Goal: Task Accomplishment & Management: Manage account settings

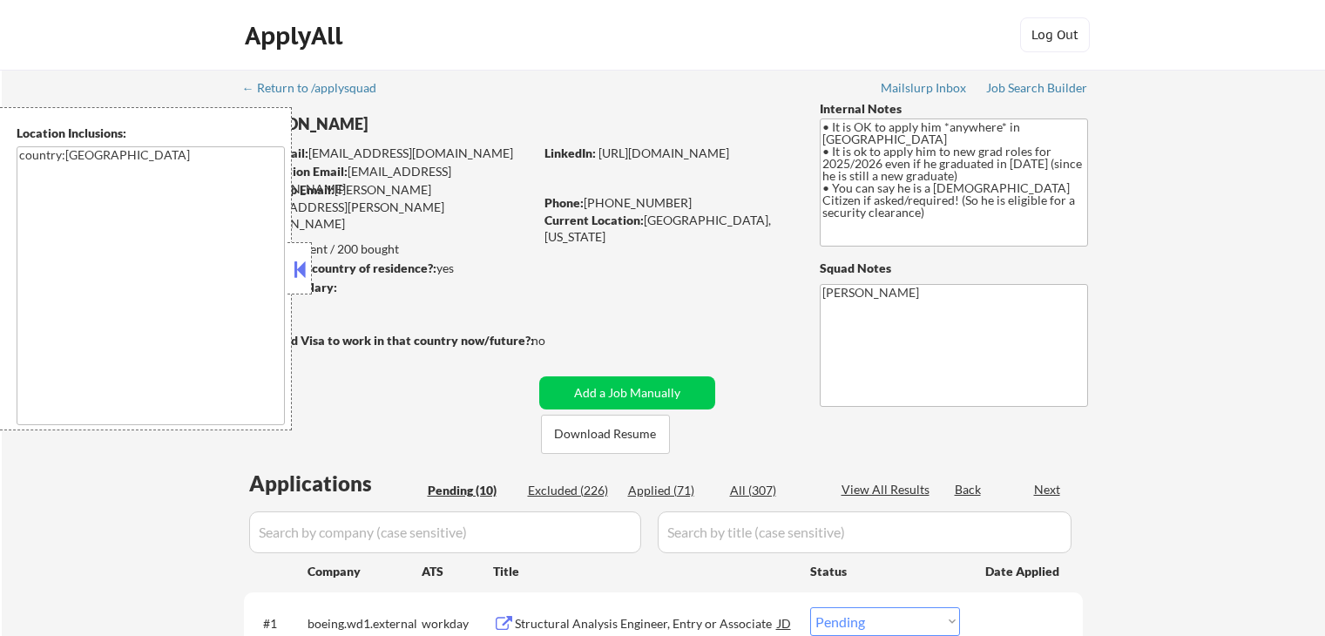
select select ""pending""
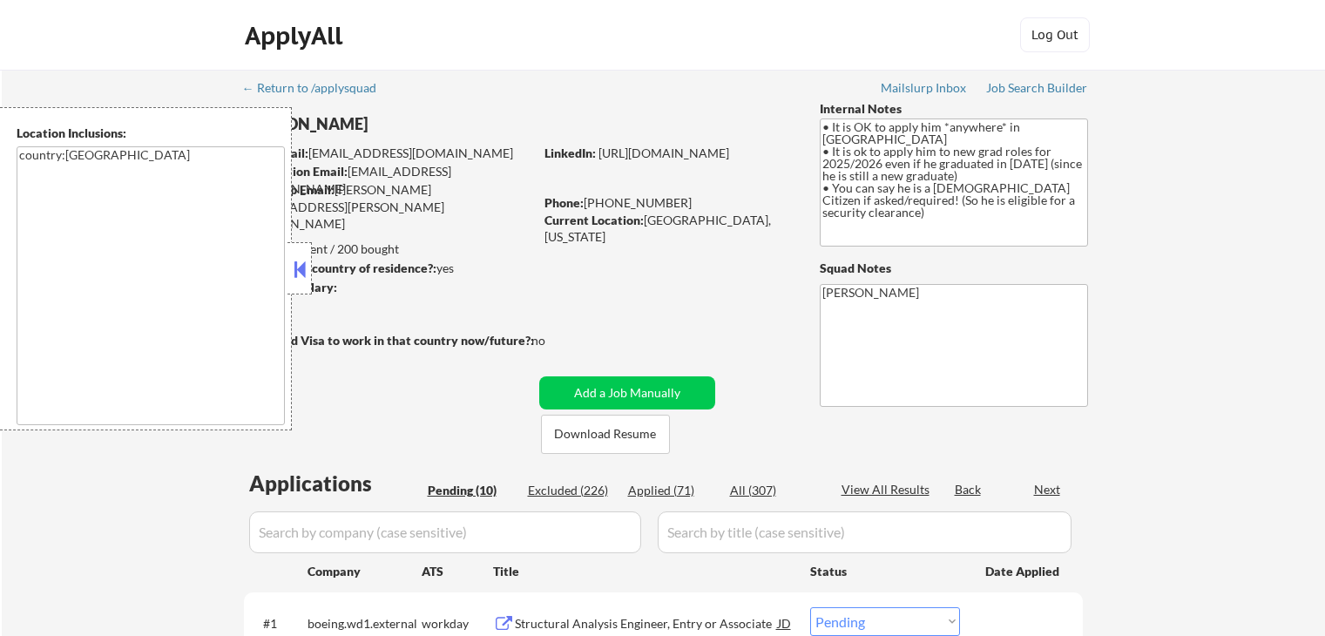
select select ""pending""
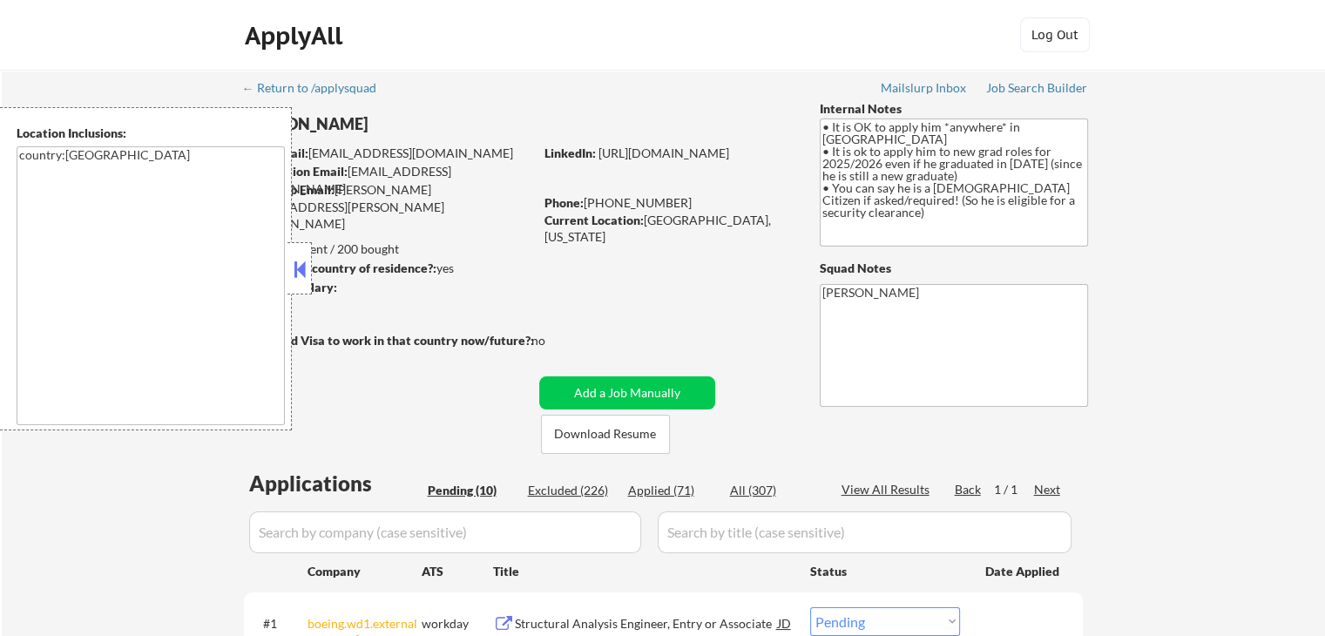
click at [296, 281] on button at bounding box center [299, 269] width 19 height 26
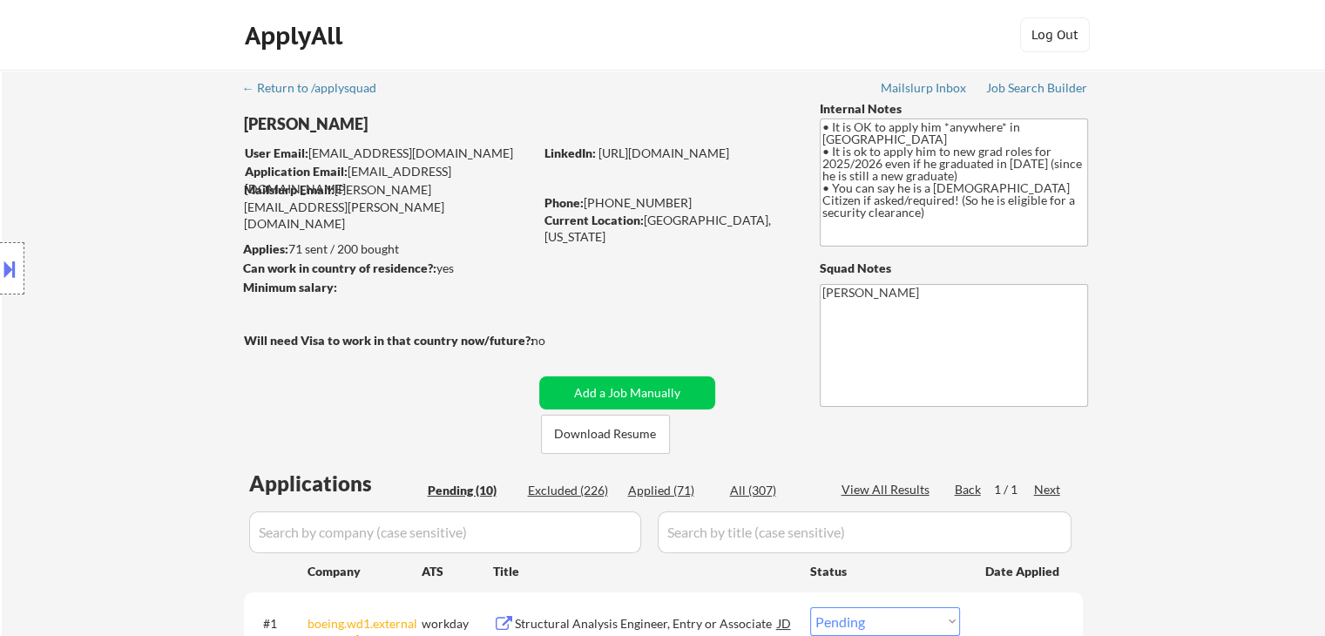
click at [119, 281] on div "Location Inclusions: country:[GEOGRAPHIC_DATA]" at bounding box center [156, 268] width 312 height 323
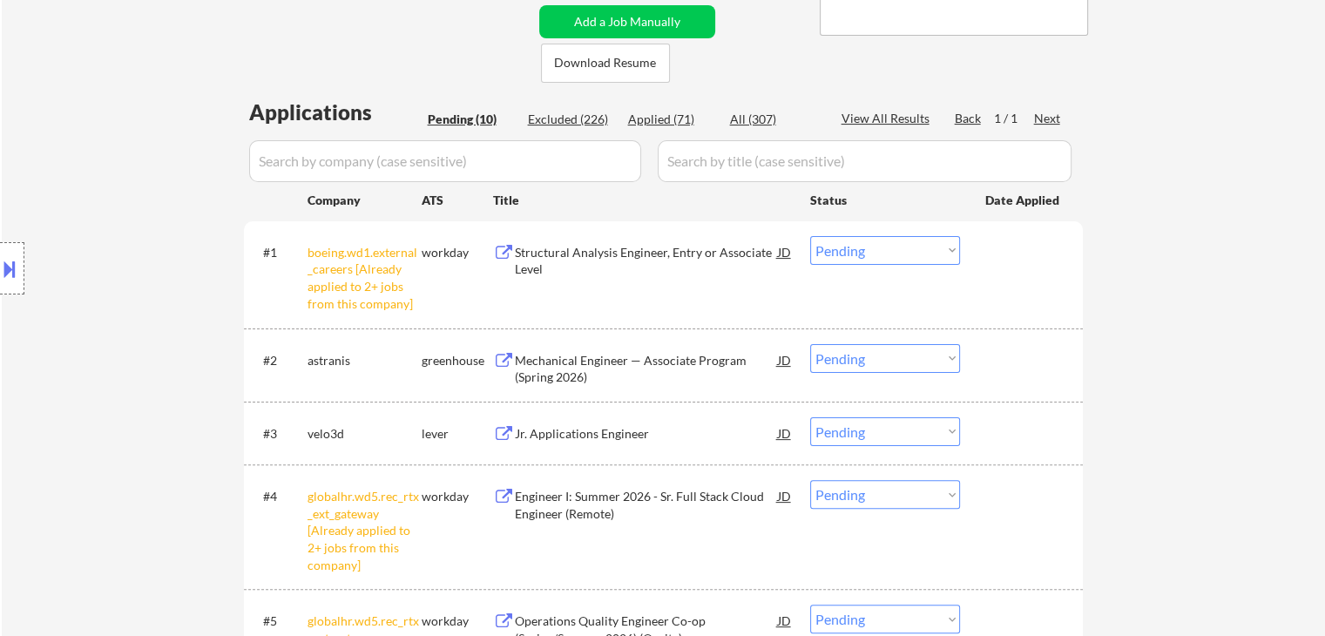
scroll to position [349, 0]
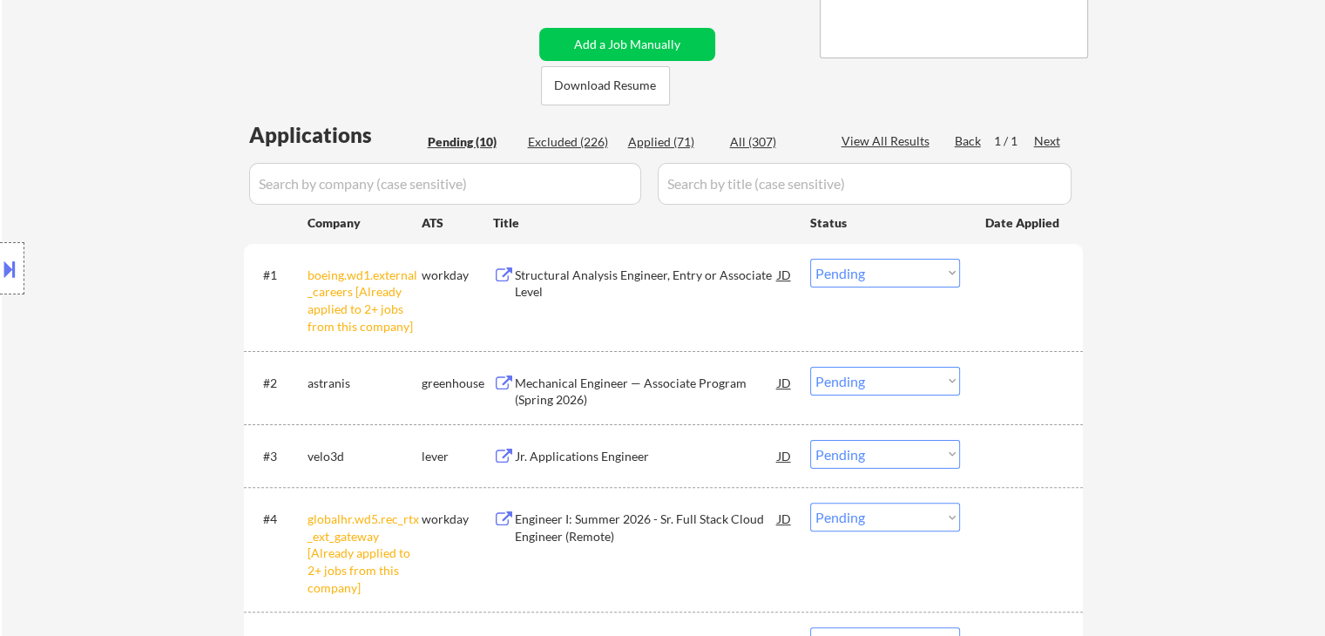
click at [904, 278] on select "Choose an option... Pending Applied Excluded (Questions) Excluded (Expired) Exc…" at bounding box center [885, 273] width 150 height 29
click at [810, 259] on select "Choose an option... Pending Applied Excluded (Questions) Excluded (Expired) Exc…" at bounding box center [885, 273] width 150 height 29
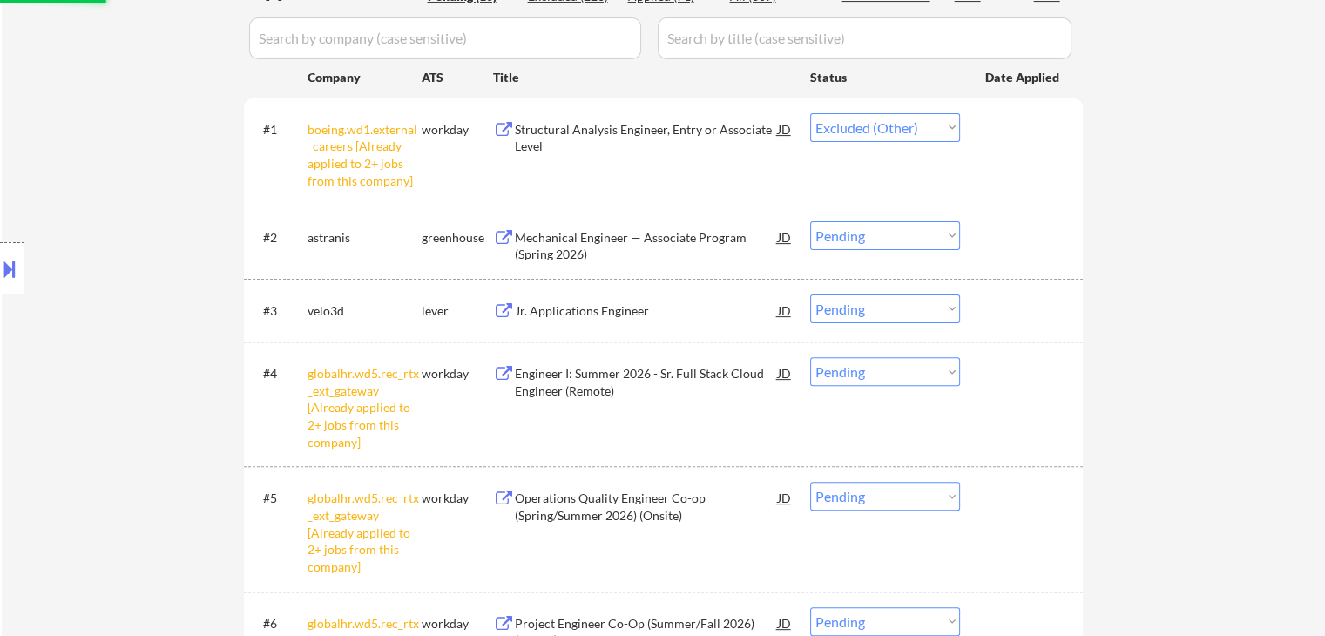
scroll to position [523, 0]
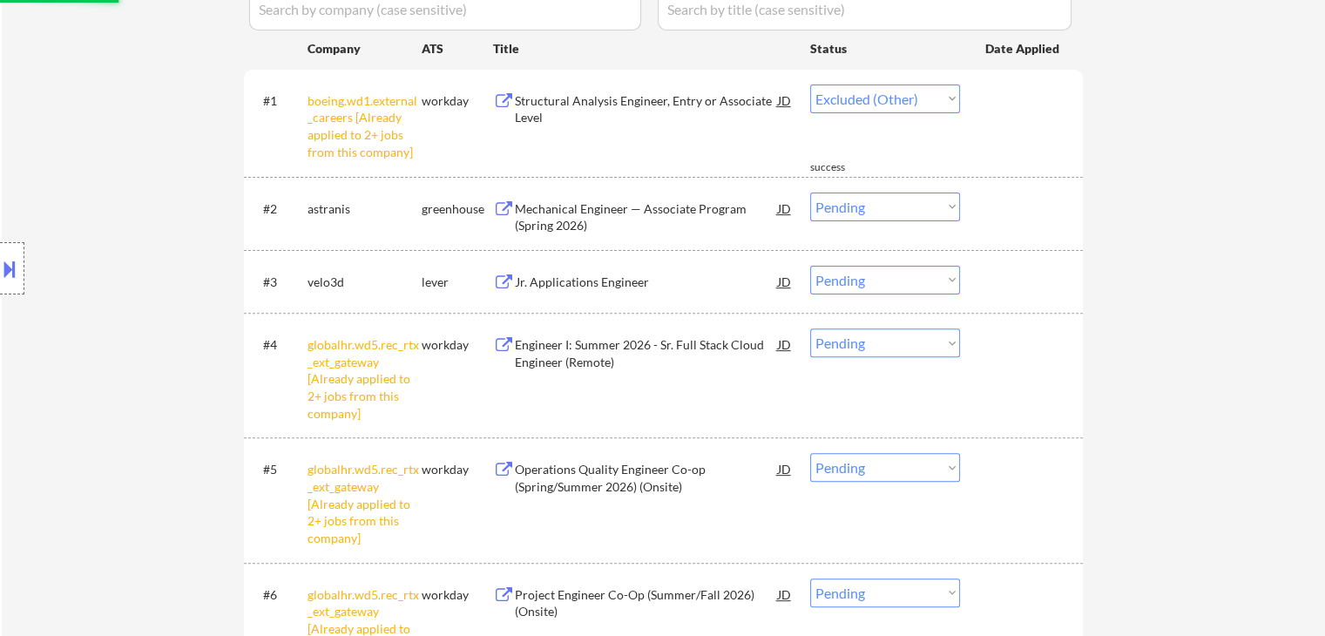
select select ""pending""
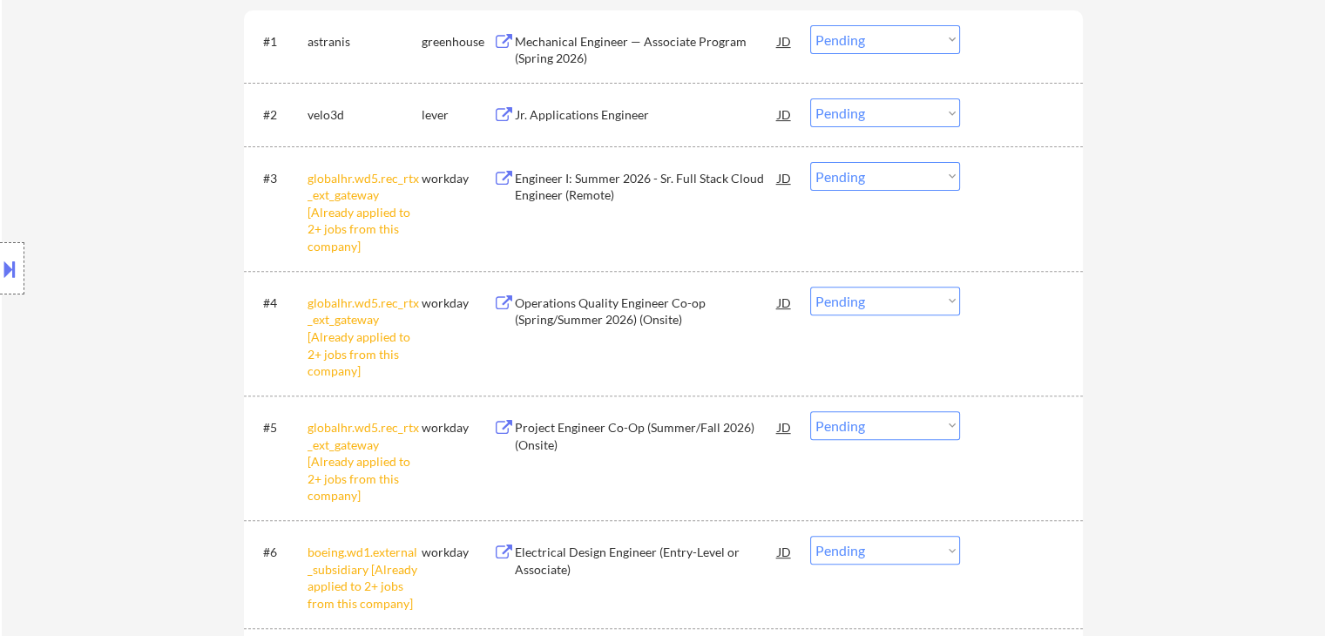
scroll to position [610, 0]
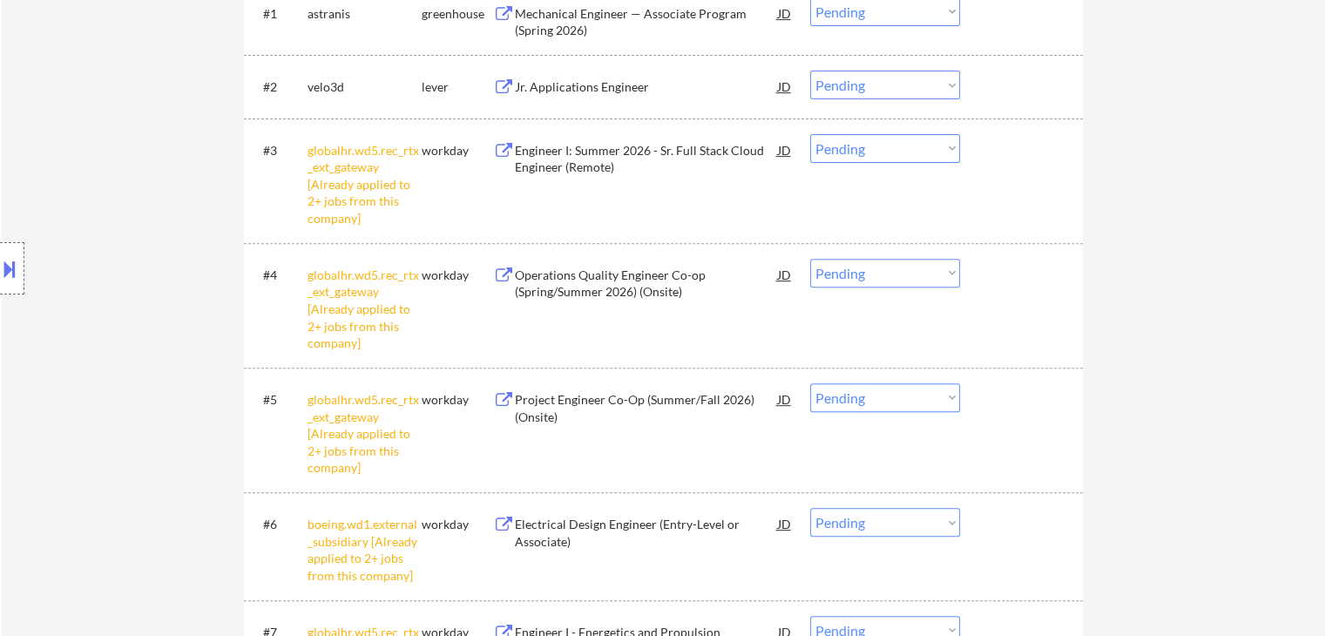
click at [892, 152] on select "Choose an option... Pending Applied Excluded (Questions) Excluded (Expired) Exc…" at bounding box center [885, 148] width 150 height 29
click at [810, 134] on select "Choose an option... Pending Applied Excluded (Questions) Excluded (Expired) Exc…" at bounding box center [885, 148] width 150 height 29
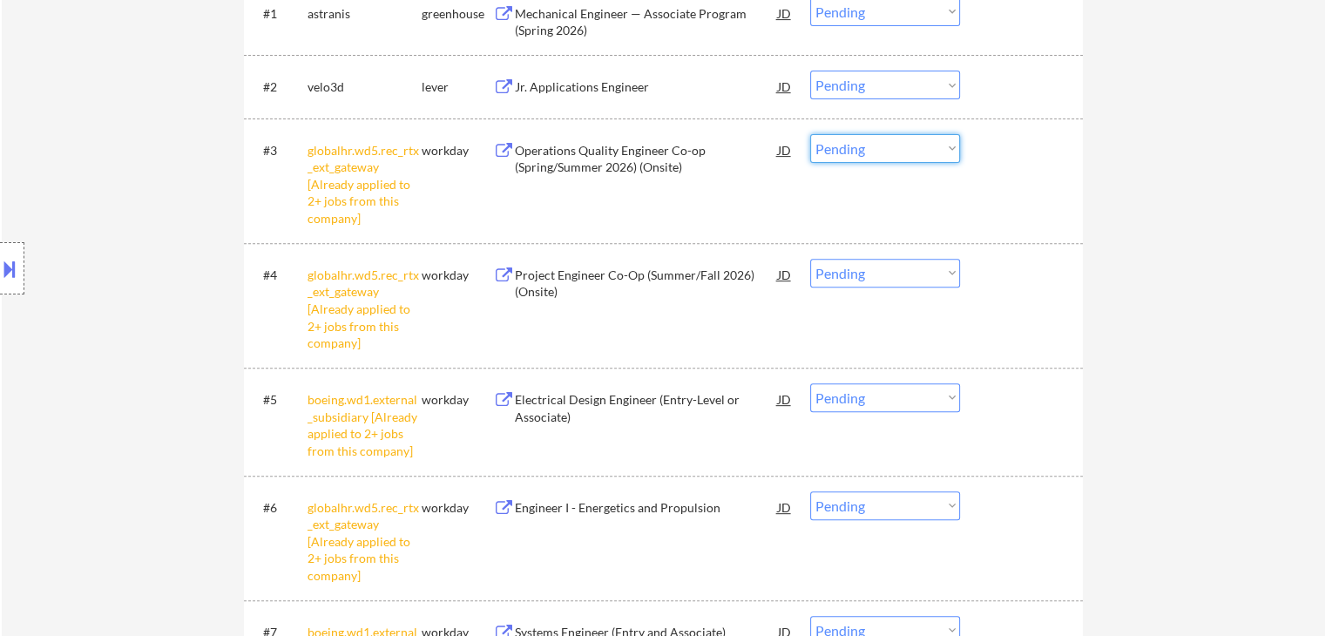
drag, startPoint x: 865, startPoint y: 149, endPoint x: 865, endPoint y: 160, distance: 11.3
click at [865, 149] on select "Choose an option... Pending Applied Excluded (Questions) Excluded (Expired) Exc…" at bounding box center [885, 148] width 150 height 29
click at [810, 134] on select "Choose an option... Pending Applied Excluded (Questions) Excluded (Expired) Exc…" at bounding box center [885, 148] width 150 height 29
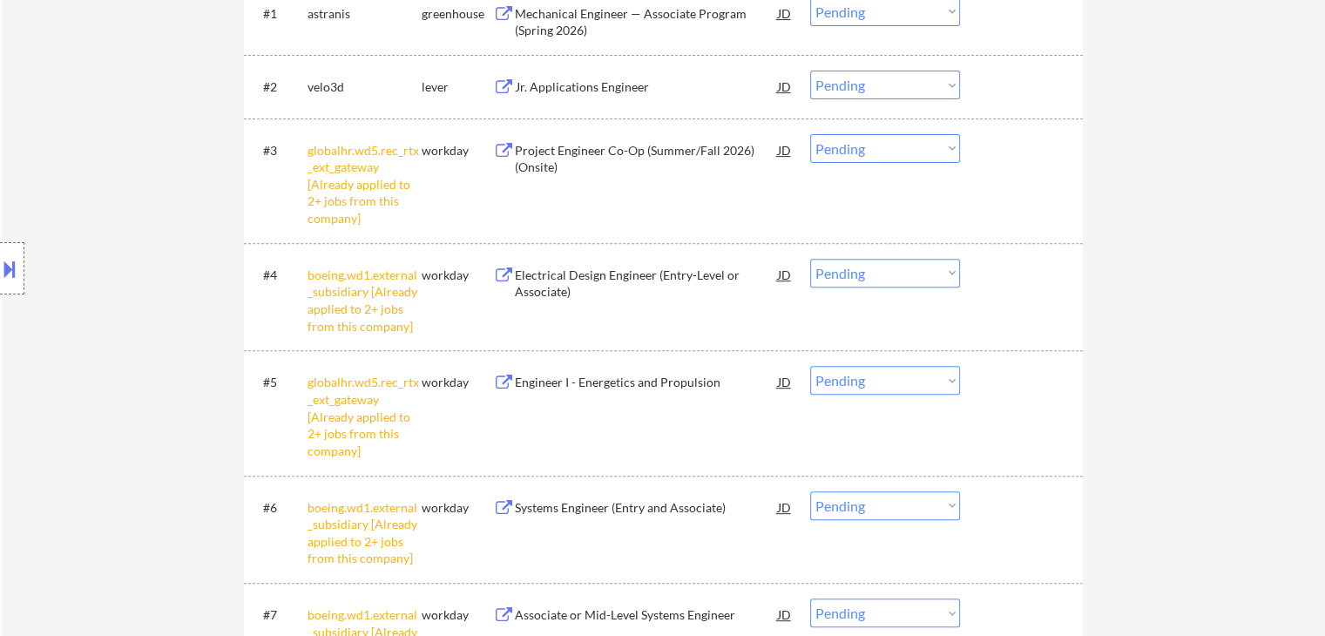
click at [867, 146] on select "Choose an option... Pending Applied Excluded (Questions) Excluded (Expired) Exc…" at bounding box center [885, 148] width 150 height 29
click at [898, 381] on select "Choose an option... Pending Applied Excluded (Questions) Excluded (Expired) Exc…" at bounding box center [885, 380] width 150 height 29
click at [890, 162] on div "#3 globalhr.wd5.rec_rtx_ext_gateway [Already applied to 2+ jobs from this compa…" at bounding box center [660, 180] width 823 height 109
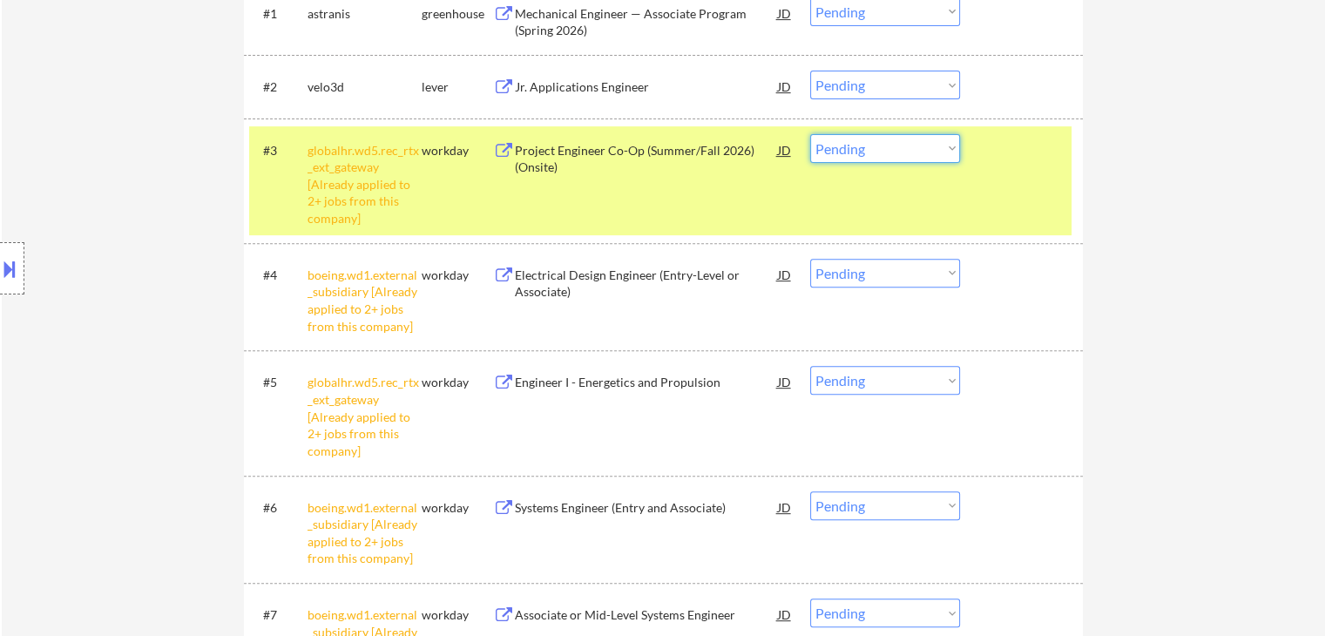
click at [889, 136] on select "Choose an option... Pending Applied Excluded (Questions) Excluded (Expired) Exc…" at bounding box center [885, 148] width 150 height 29
click at [810, 134] on select "Choose an option... Pending Applied Excluded (Questions) Excluded (Expired) Exc…" at bounding box center [885, 148] width 150 height 29
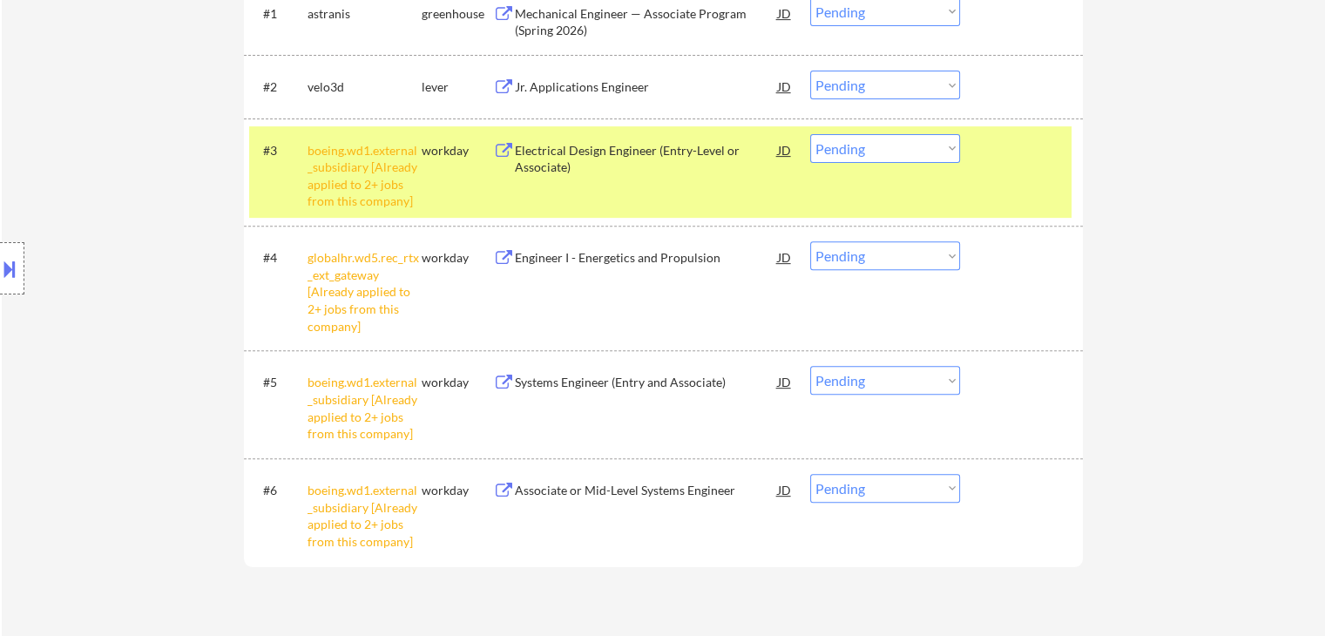
click at [873, 147] on select "Choose an option... Pending Applied Excluded (Questions) Excluded (Expired) Exc…" at bounding box center [885, 148] width 150 height 29
click at [810, 134] on select "Choose an option... Pending Applied Excluded (Questions) Excluded (Expired) Exc…" at bounding box center [885, 148] width 150 height 29
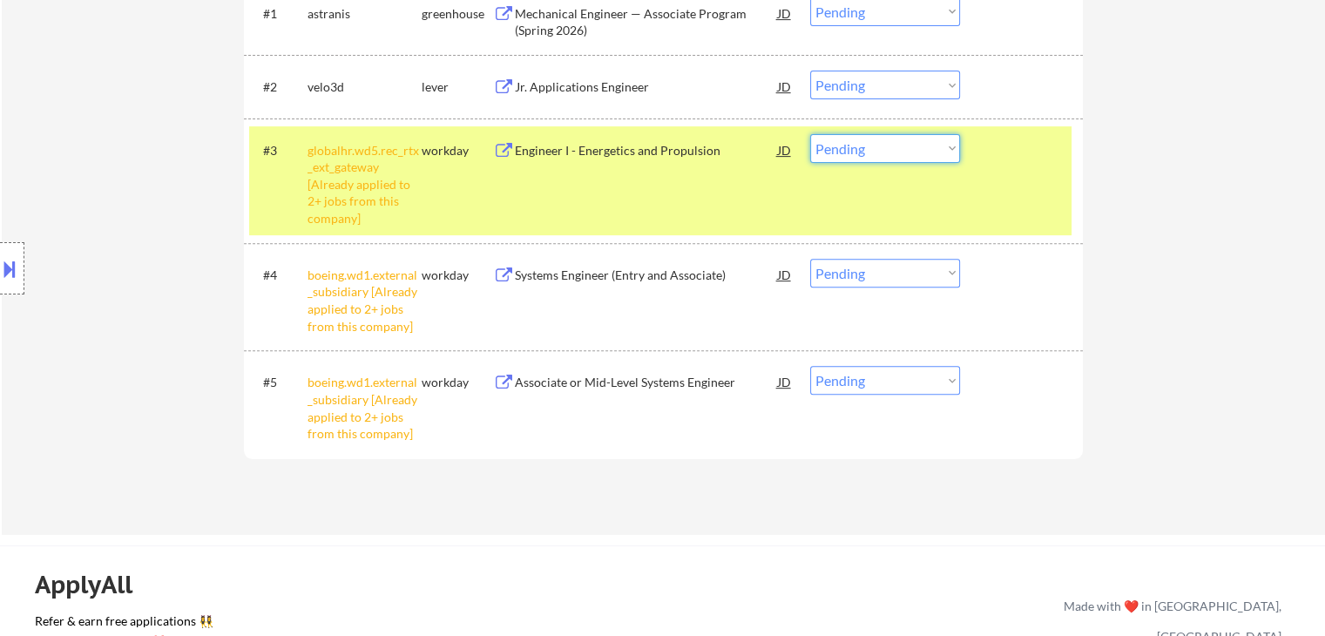
click at [877, 146] on select "Choose an option... Pending Applied Excluded (Questions) Excluded (Expired) Exc…" at bounding box center [885, 148] width 150 height 29
click at [810, 134] on select "Choose an option... Pending Applied Excluded (Questions) Excluded (Expired) Exc…" at bounding box center [885, 148] width 150 height 29
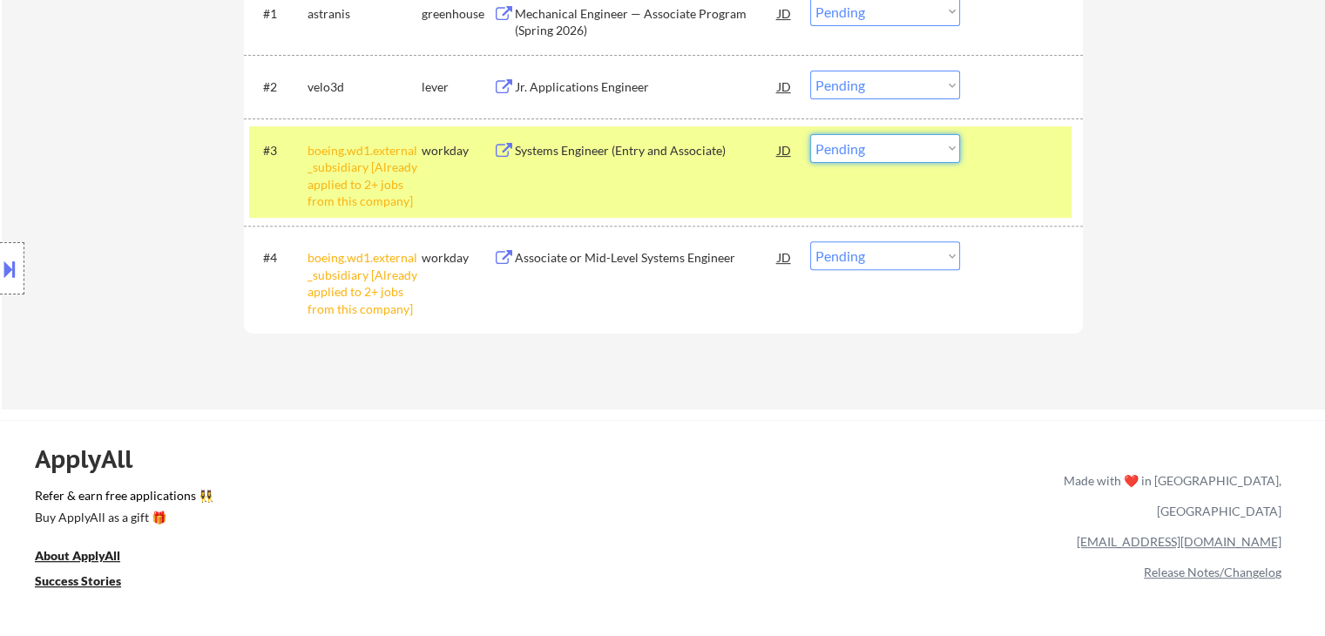
click at [860, 145] on select "Choose an option... Pending Applied Excluded (Questions) Excluded (Expired) Exc…" at bounding box center [885, 148] width 150 height 29
click at [810, 134] on select "Choose an option... Pending Applied Excluded (Questions) Excluded (Expired) Exc…" at bounding box center [885, 148] width 150 height 29
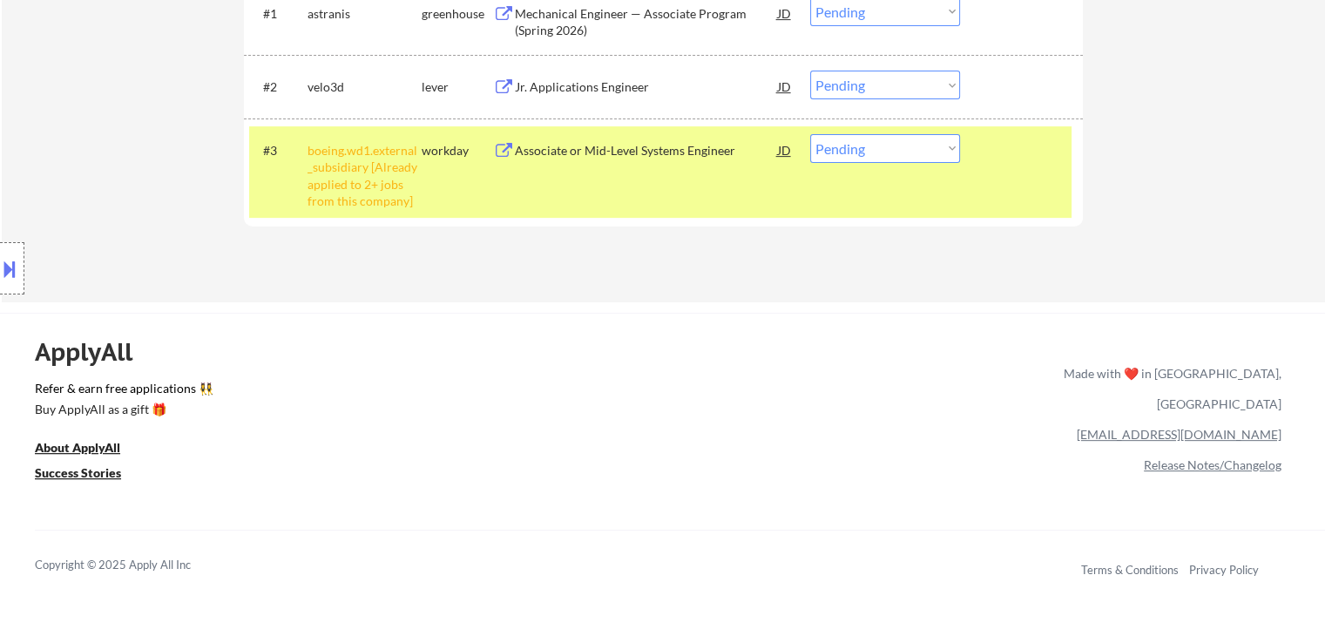
click at [844, 142] on select "Choose an option... Pending Applied Excluded (Questions) Excluded (Expired) Exc…" at bounding box center [885, 148] width 150 height 29
select select ""excluded__other_""
click at [810, 134] on select "Choose an option... Pending Applied Excluded (Questions) Excluded (Expired) Exc…" at bounding box center [885, 148] width 150 height 29
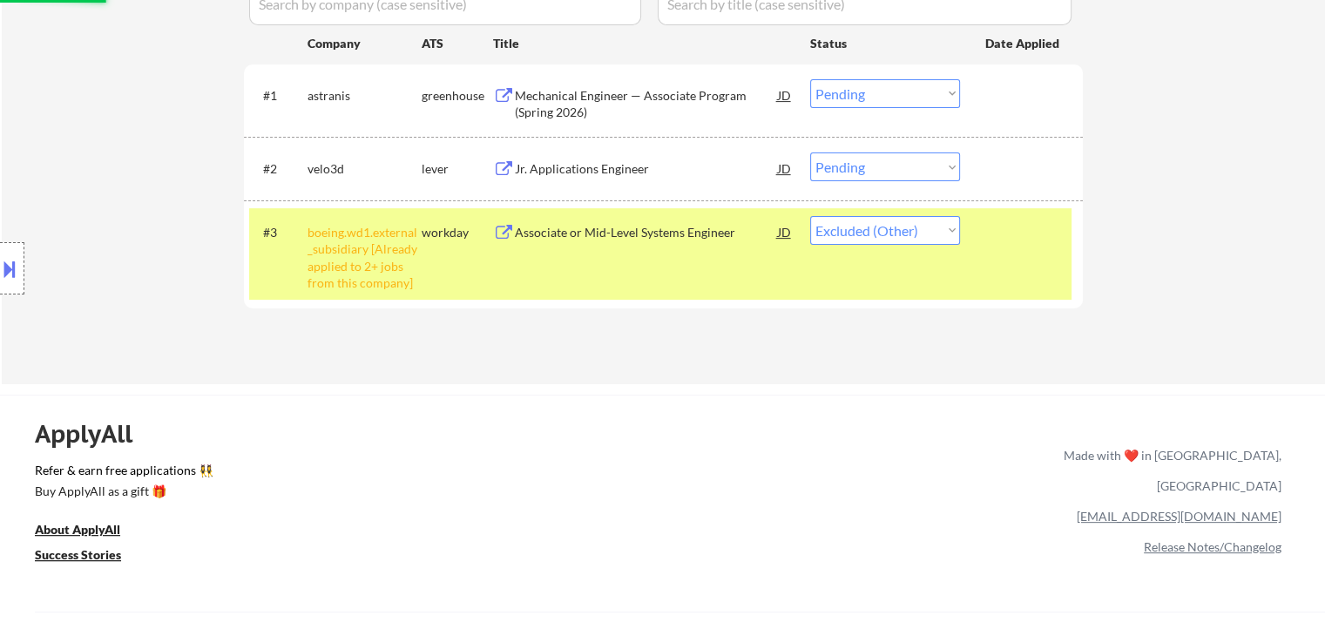
scroll to position [436, 0]
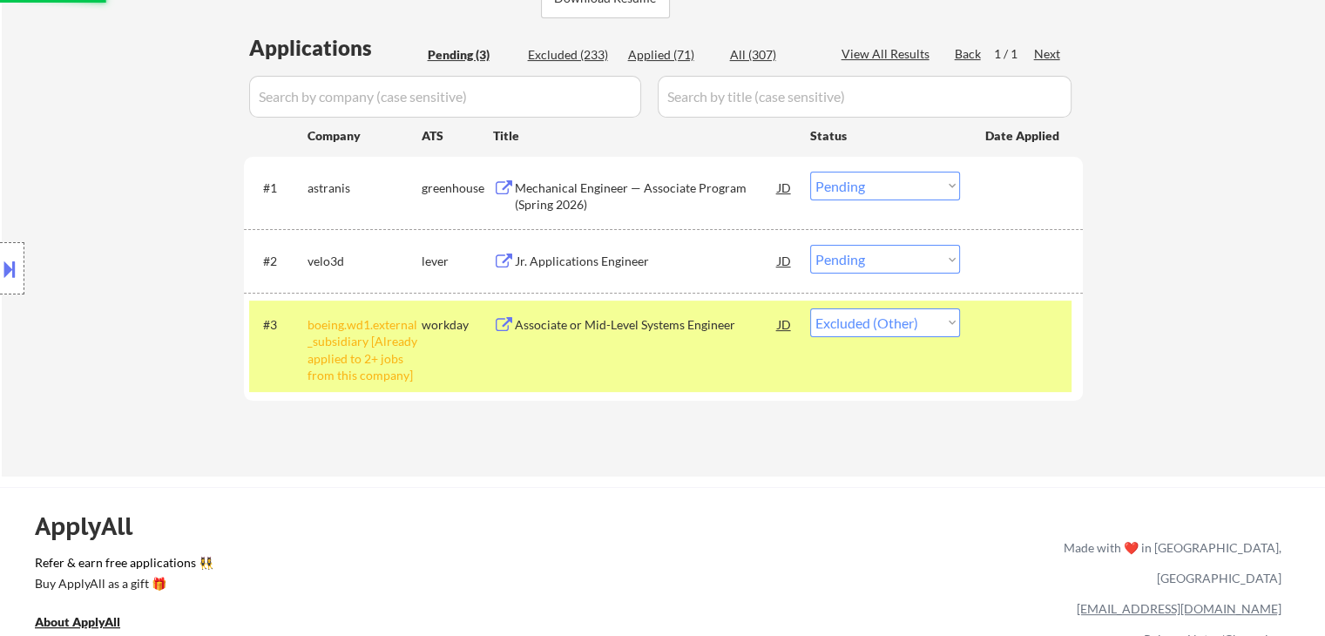
click at [161, 216] on div "Location Inclusions: country:[GEOGRAPHIC_DATA]" at bounding box center [156, 268] width 312 height 323
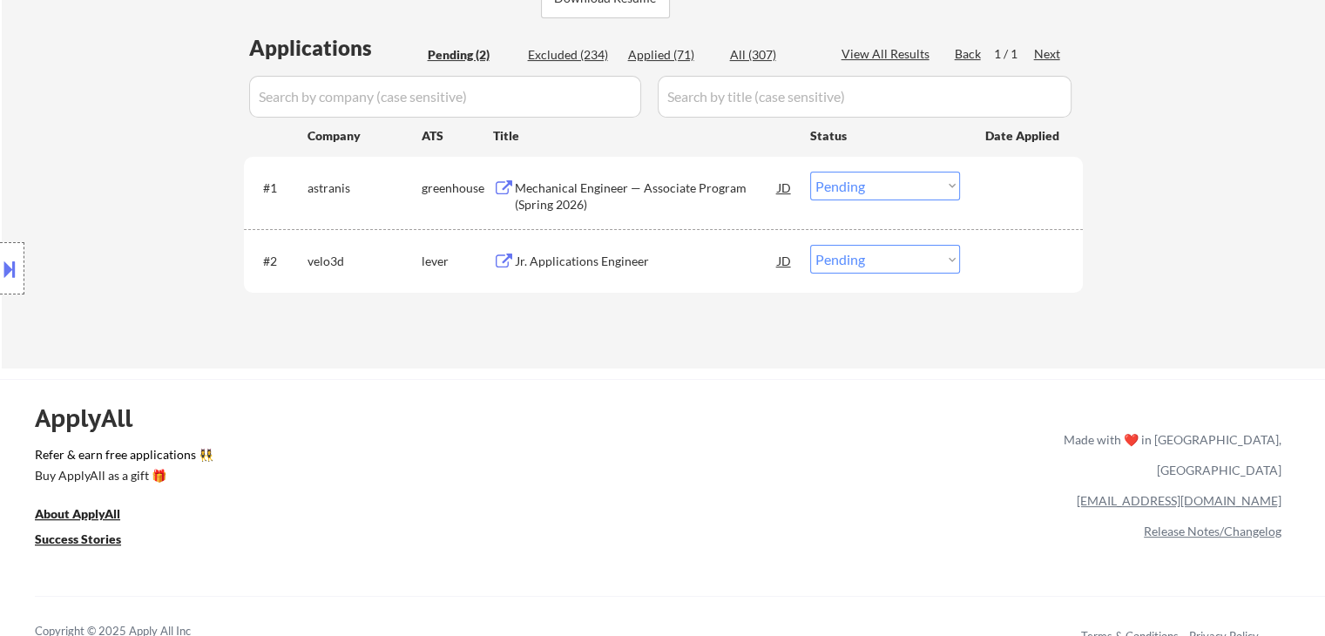
click at [161, 216] on div "Location Inclusions: country:[GEOGRAPHIC_DATA]" at bounding box center [156, 268] width 312 height 323
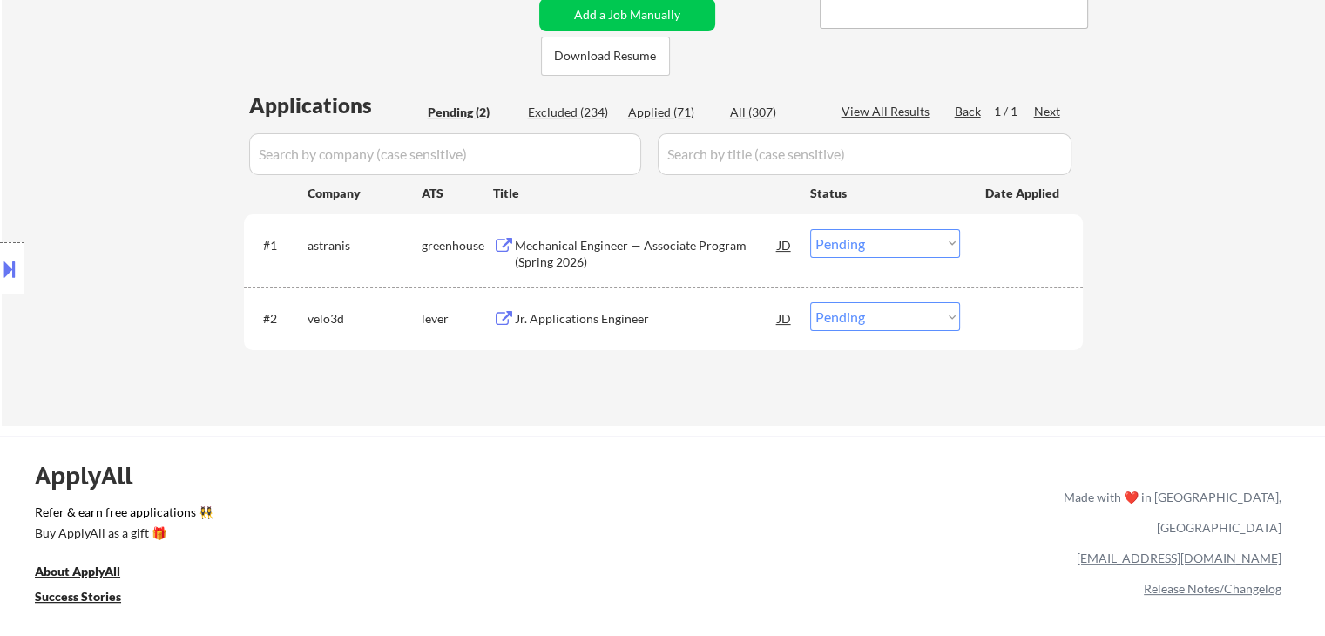
scroll to position [349, 0]
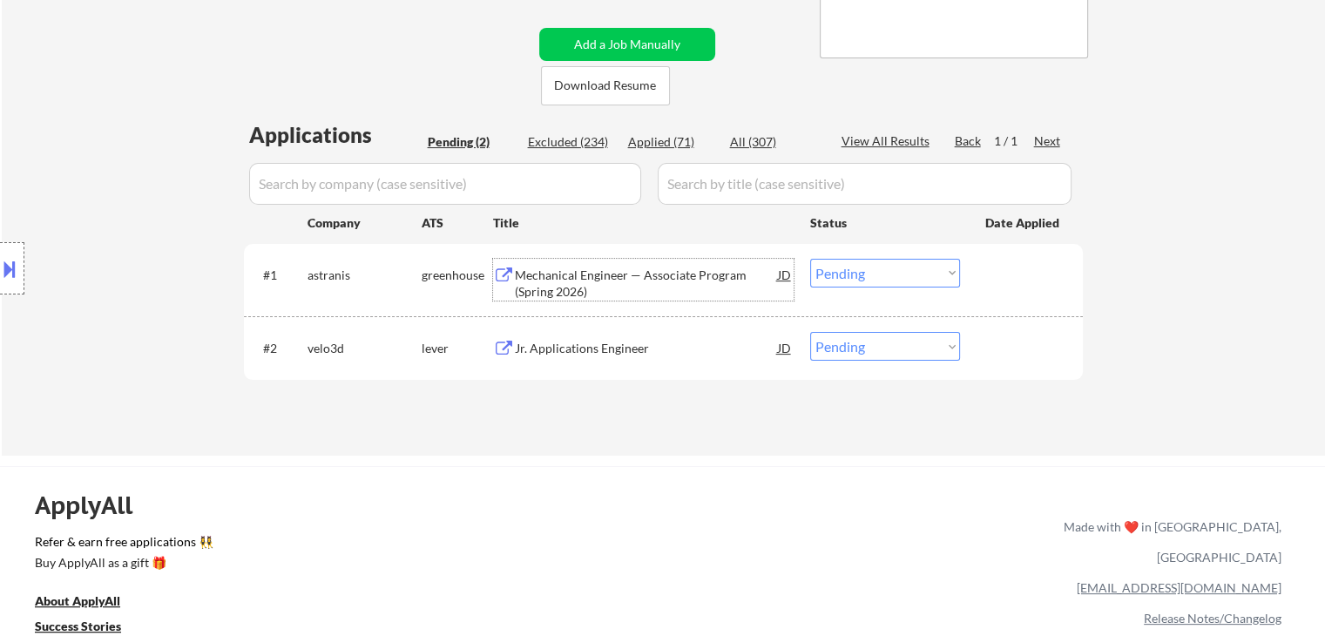
click at [567, 281] on div "Mechanical Engineer — Associate Program (Spring 2026)" at bounding box center [646, 284] width 263 height 34
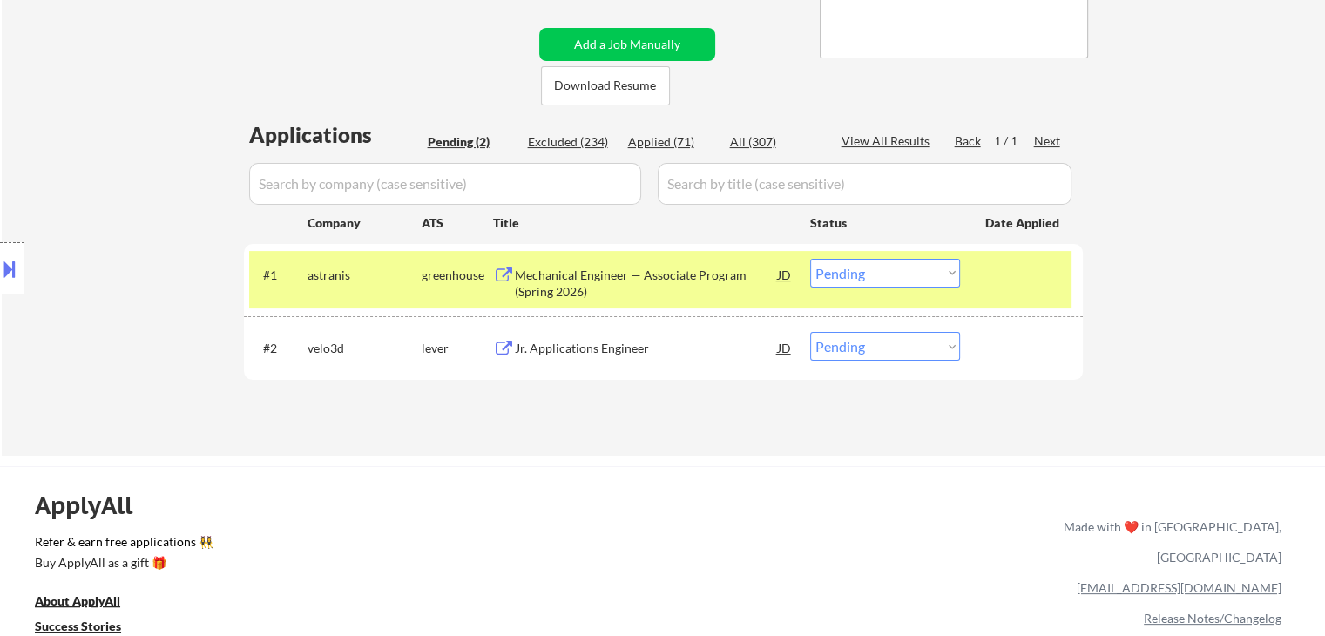
click at [566, 342] on div "Jr. Applications Engineer" at bounding box center [646, 348] width 263 height 17
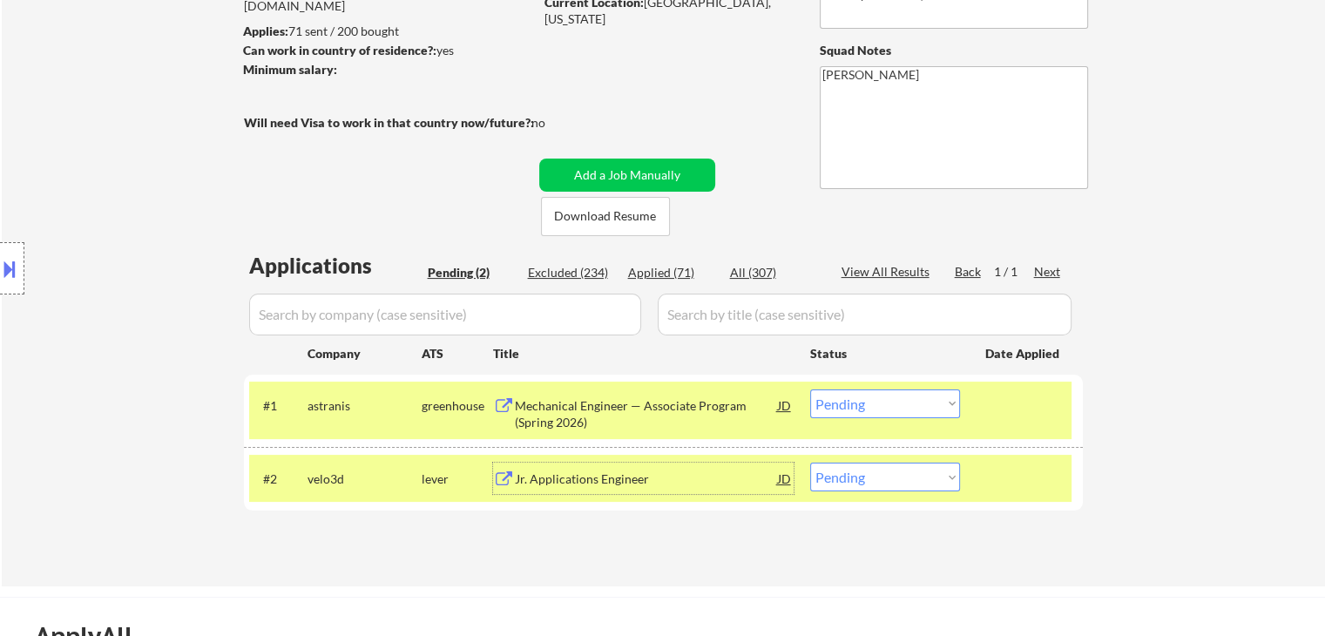
scroll to position [87, 0]
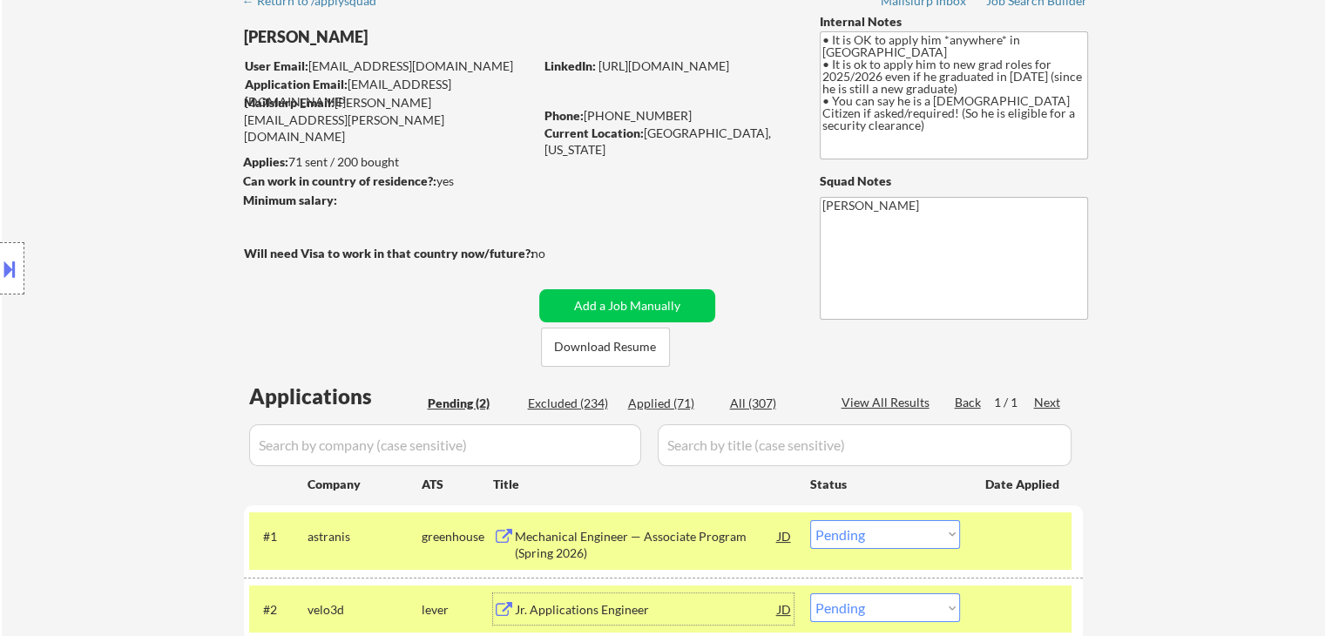
click at [6, 259] on button at bounding box center [9, 268] width 19 height 29
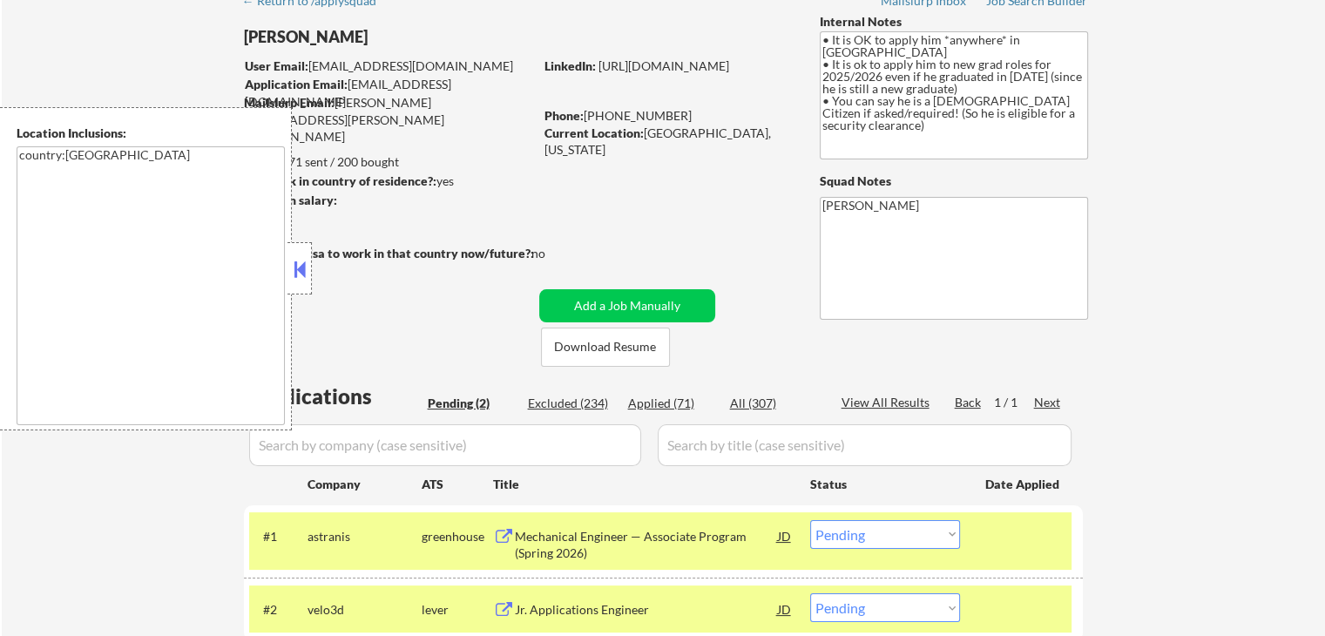
click at [100, 266] on textarea "country:[GEOGRAPHIC_DATA]" at bounding box center [151, 285] width 268 height 279
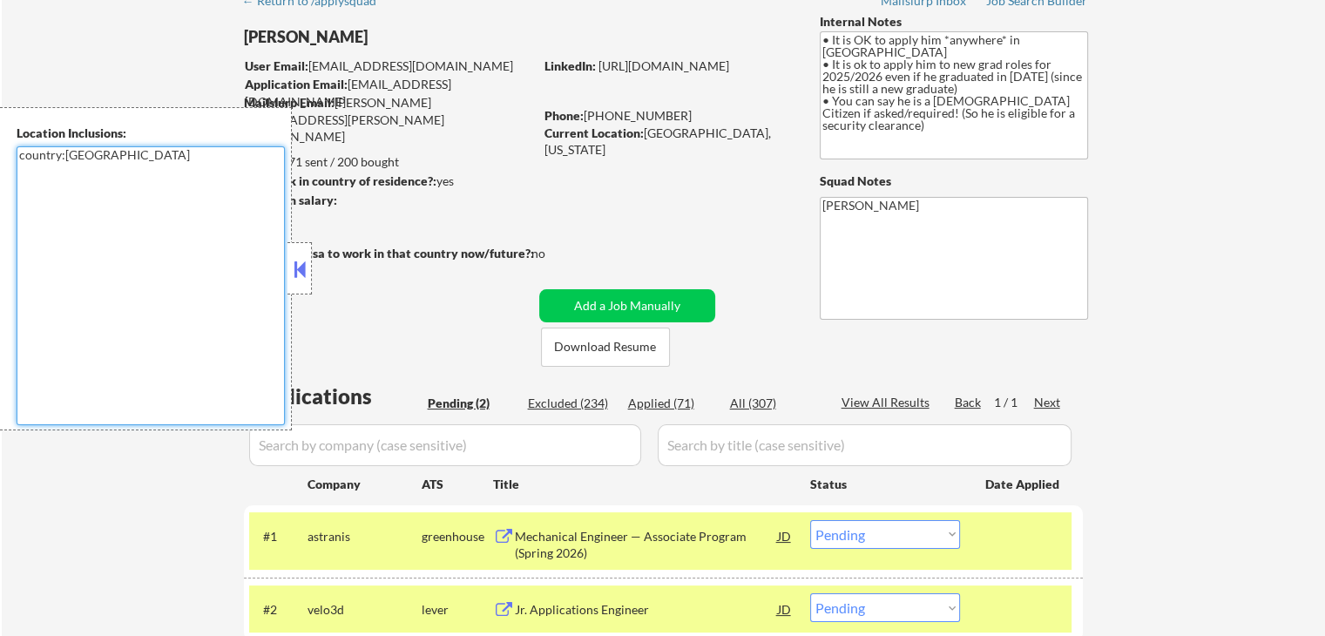
click at [304, 273] on button at bounding box center [299, 269] width 19 height 26
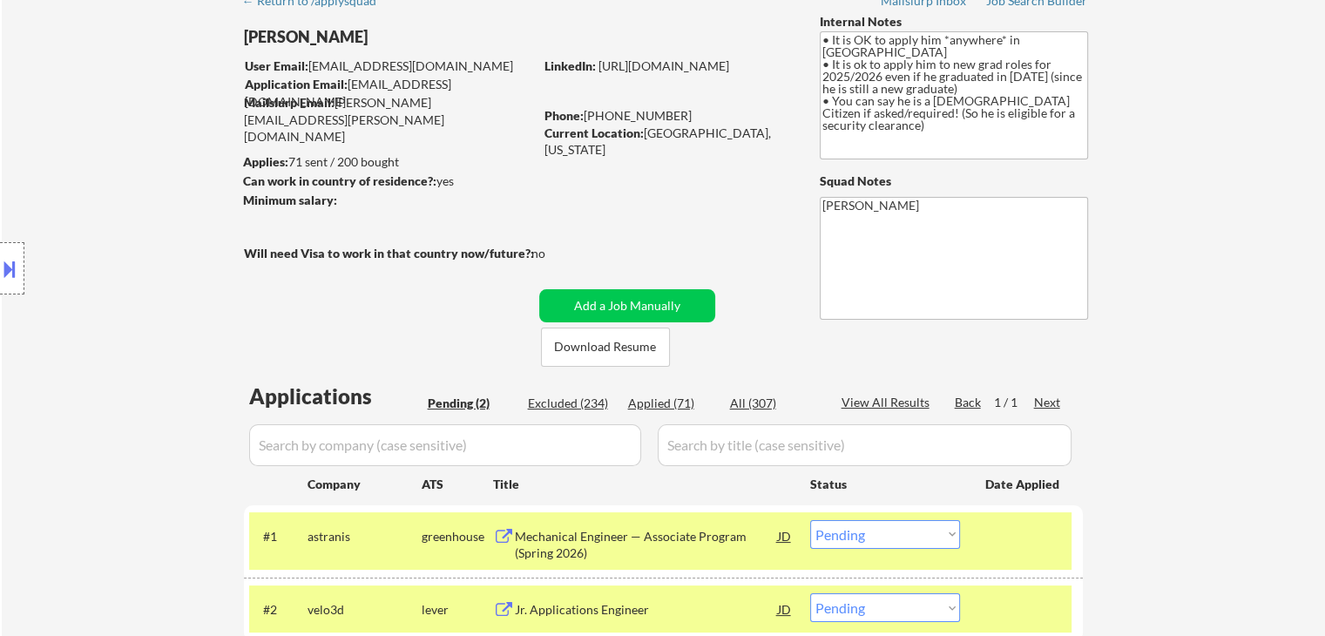
click at [127, 364] on div "Location Inclusions: country:[GEOGRAPHIC_DATA]" at bounding box center [156, 268] width 312 height 323
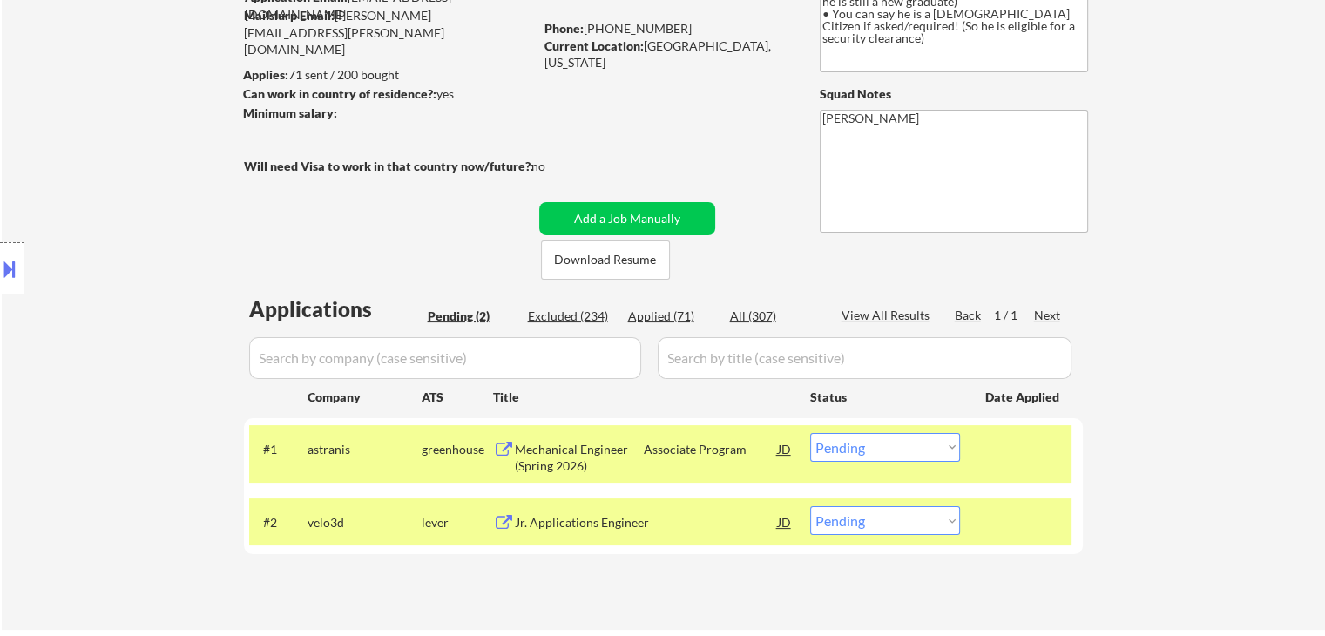
click at [128, 364] on div "Location Inclusions: country:[GEOGRAPHIC_DATA]" at bounding box center [156, 268] width 312 height 323
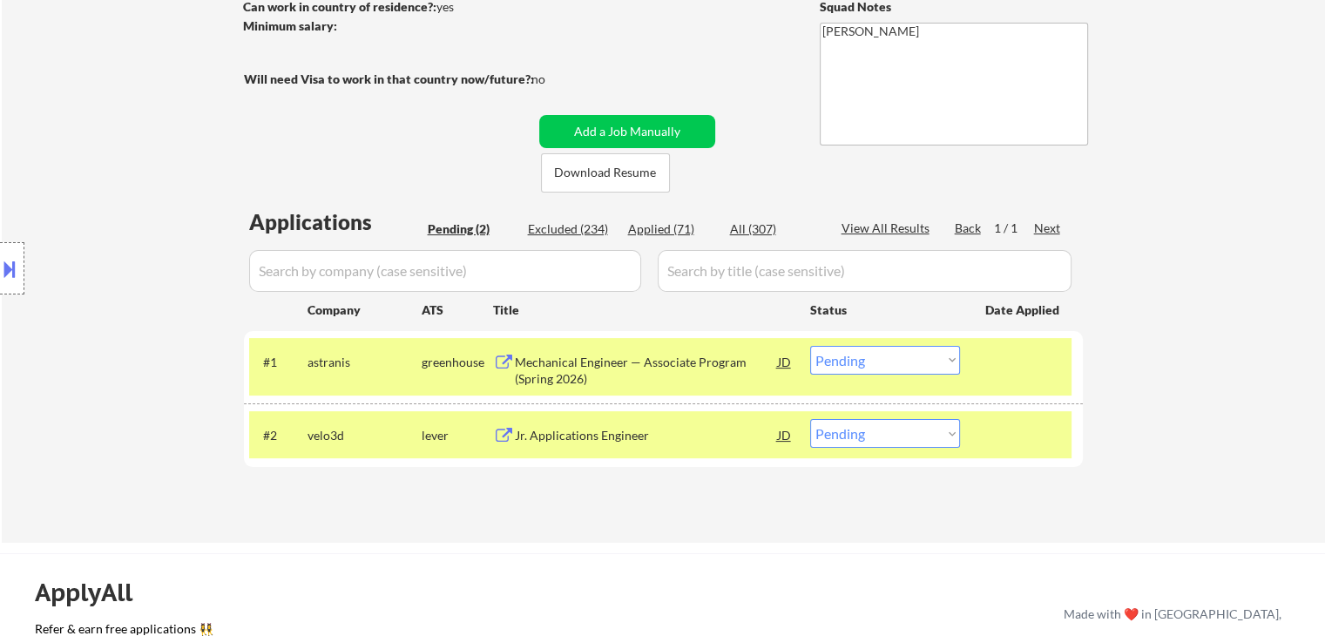
click at [128, 364] on div "Location Inclusions: country:[GEOGRAPHIC_DATA]" at bounding box center [156, 268] width 312 height 323
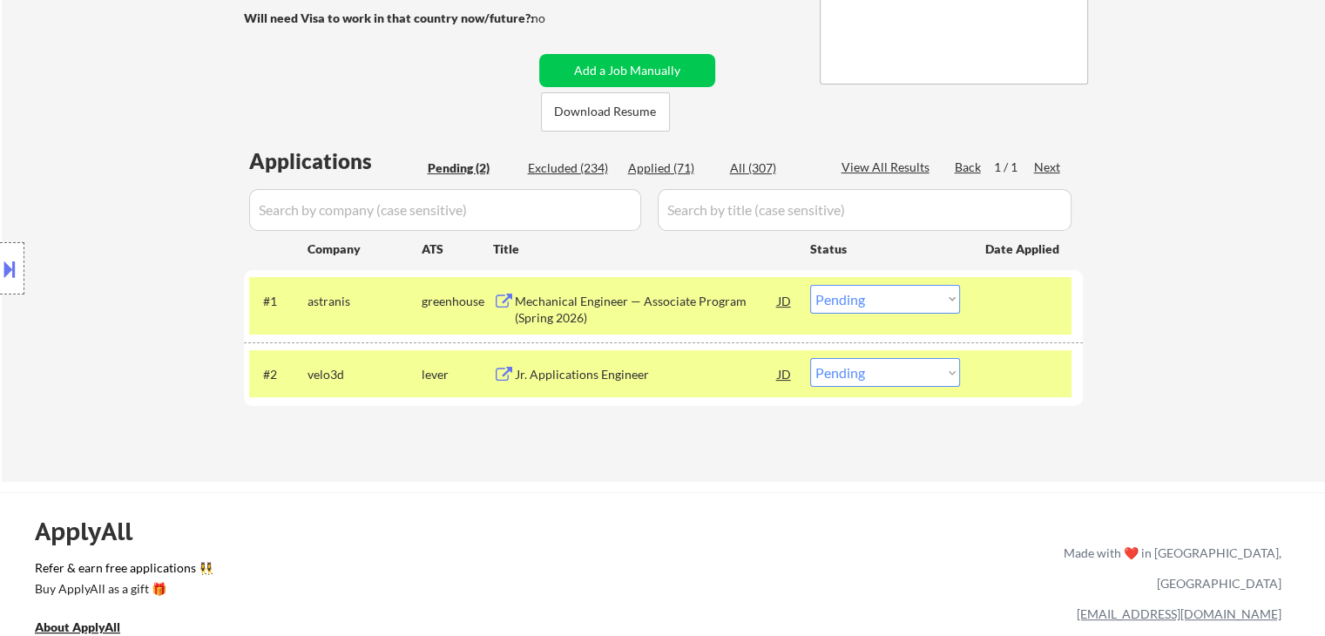
scroll to position [349, 0]
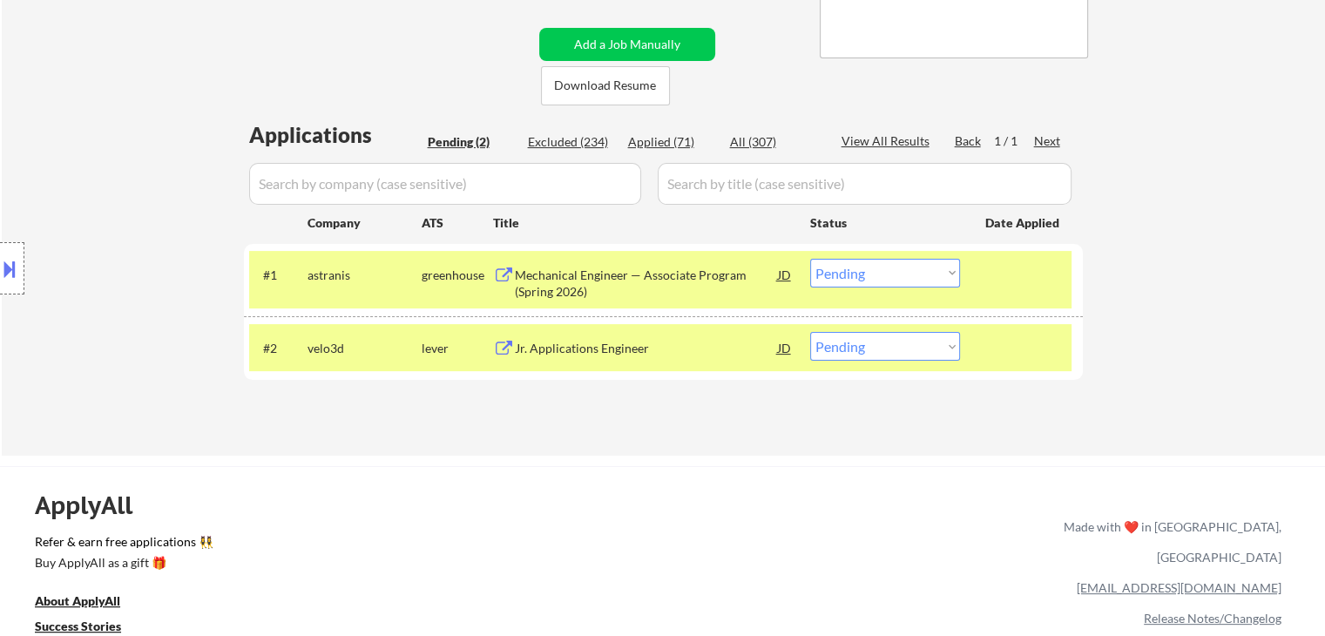
click at [128, 364] on div "Location Inclusions: country:[GEOGRAPHIC_DATA]" at bounding box center [156, 268] width 312 height 323
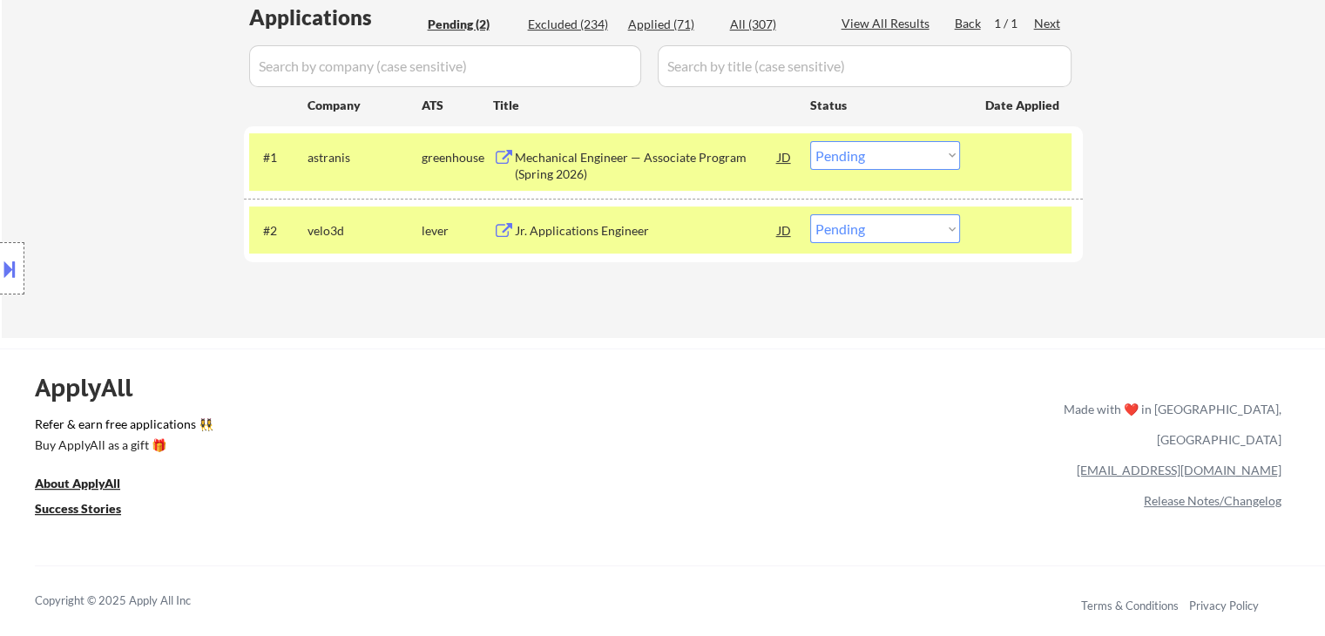
scroll to position [610, 0]
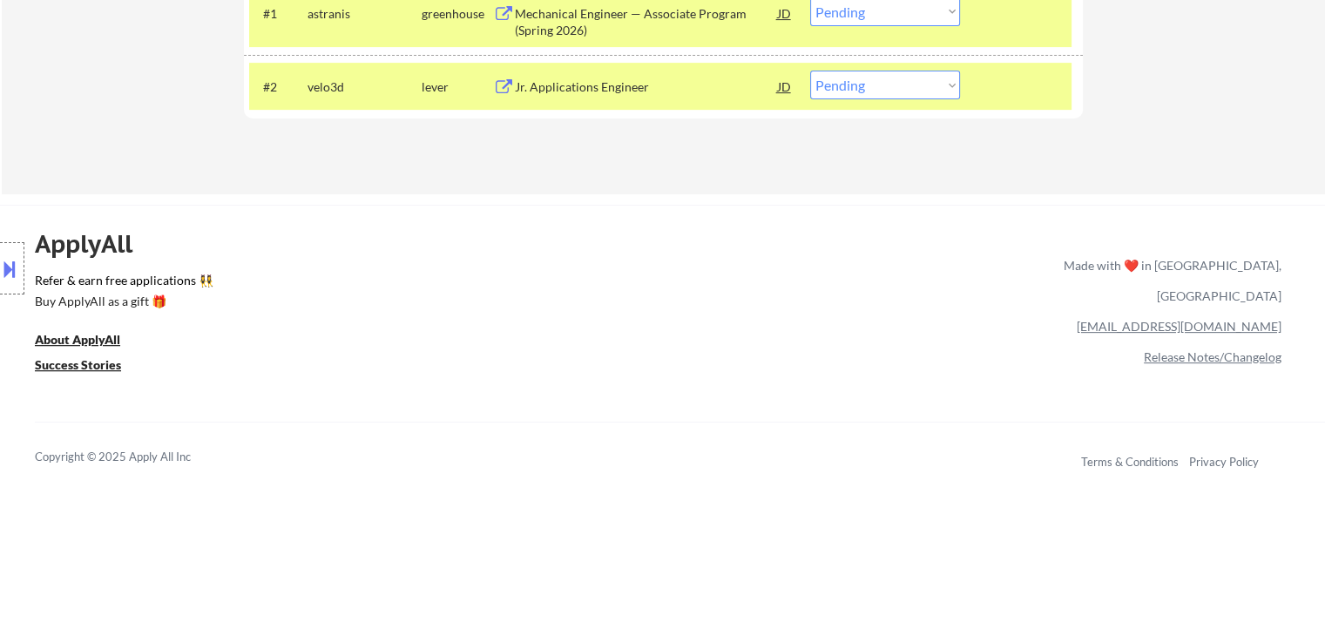
click at [863, 66] on div "#2 velo3d lever Jr. Applications Engineer JD Choose an option... Pending Applie…" at bounding box center [660, 86] width 823 height 47
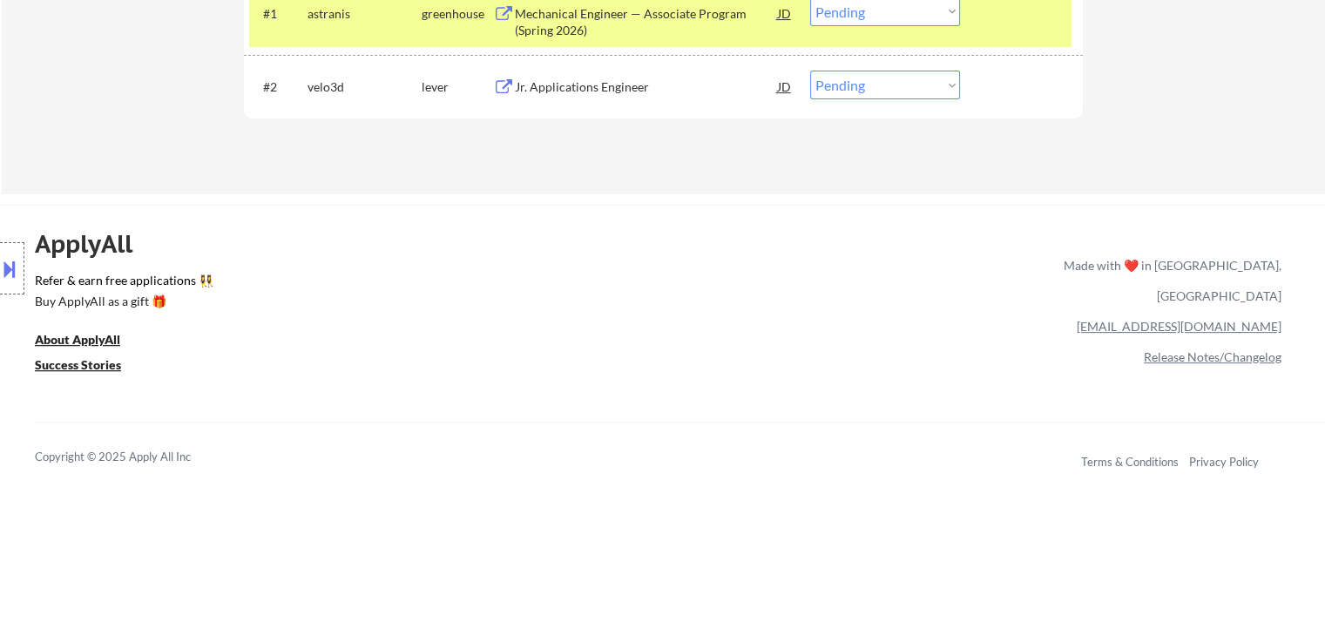
click at [863, 80] on select "Choose an option... Pending Applied Excluded (Questions) Excluded (Expired) Exc…" at bounding box center [885, 85] width 150 height 29
select select ""applied""
click at [810, 71] on select "Choose an option... Pending Applied Excluded (Questions) Excluded (Expired) Exc…" at bounding box center [885, 85] width 150 height 29
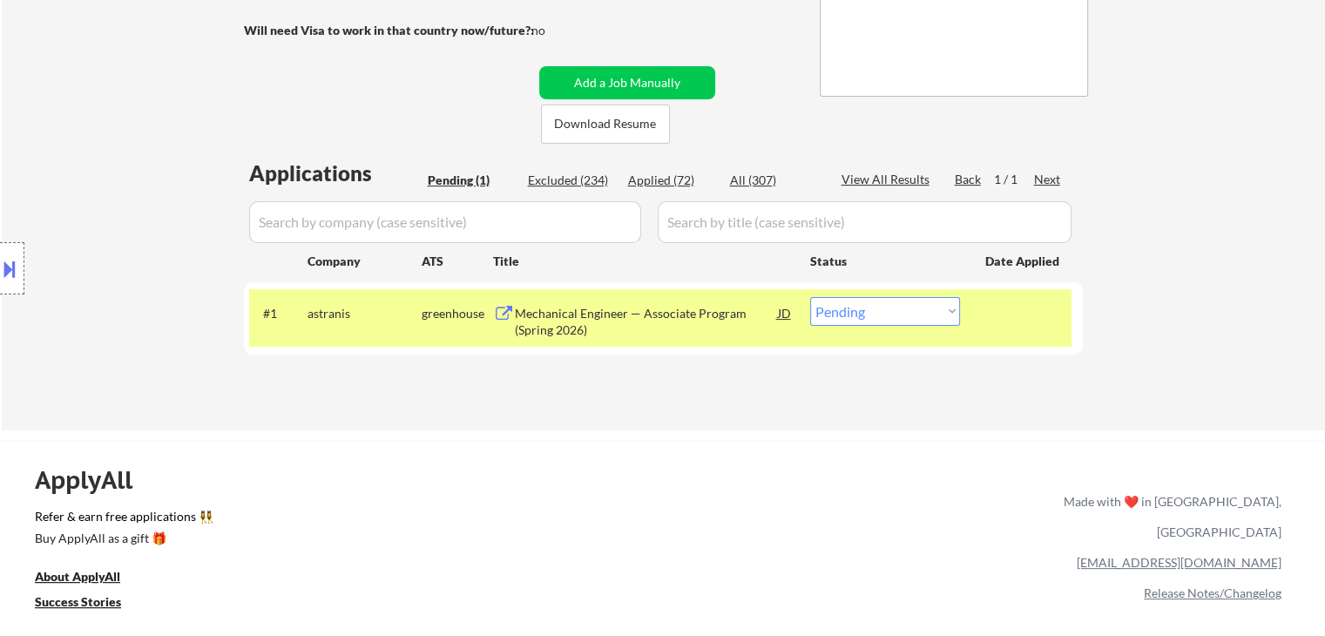
scroll to position [261, 0]
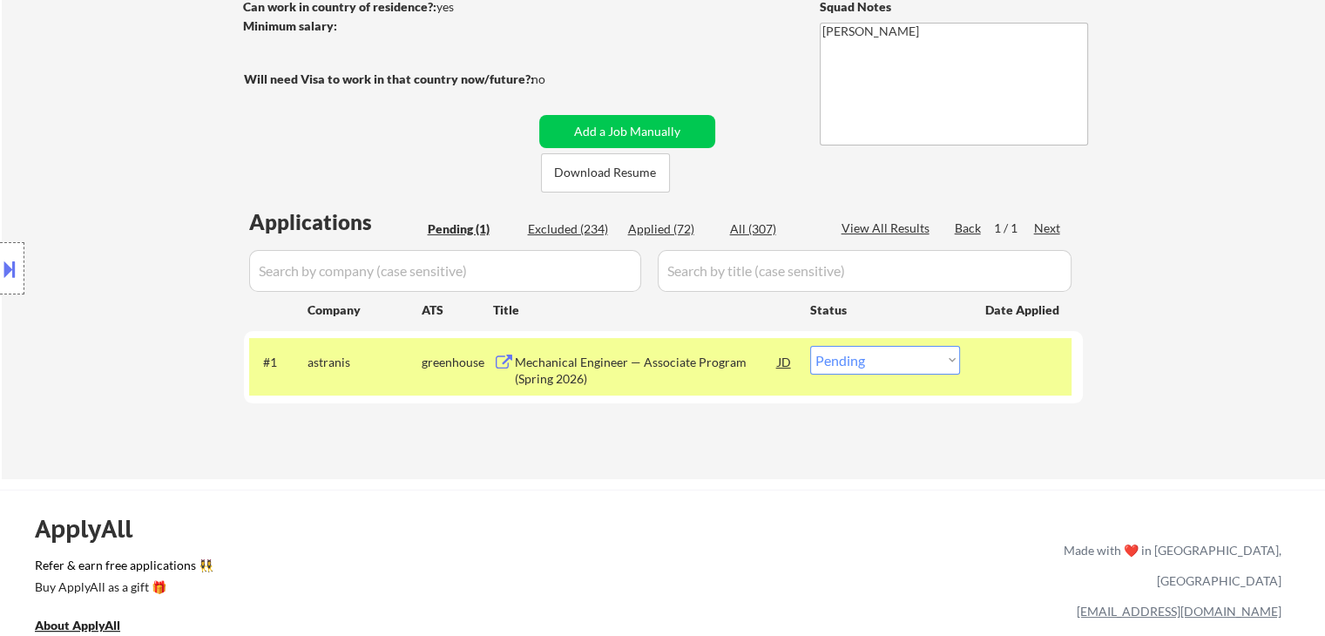
click at [73, 168] on div "Location Inclusions: country:[GEOGRAPHIC_DATA]" at bounding box center [156, 268] width 312 height 323
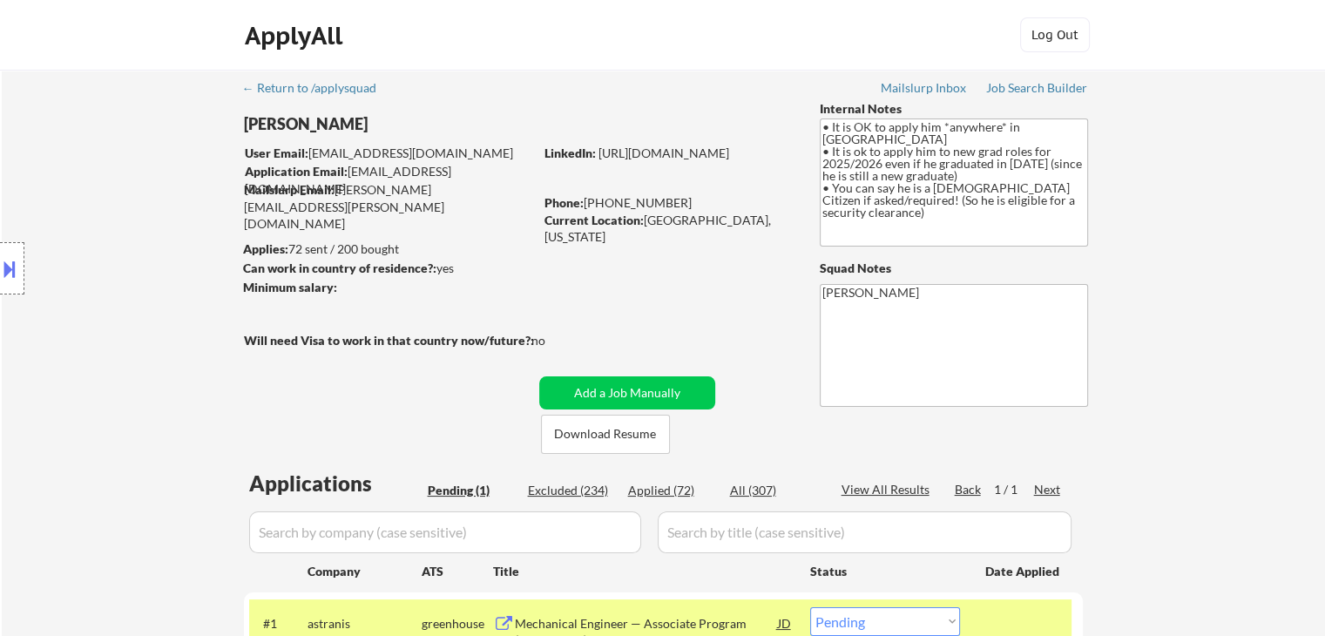
drag, startPoint x: 105, startPoint y: 255, endPoint x: 129, endPoint y: 252, distance: 24.6
click at [104, 255] on div "Location Inclusions: country:[GEOGRAPHIC_DATA]" at bounding box center [156, 268] width 312 height 323
click at [184, 342] on div "Location Inclusions: country:[GEOGRAPHIC_DATA]" at bounding box center [156, 268] width 312 height 323
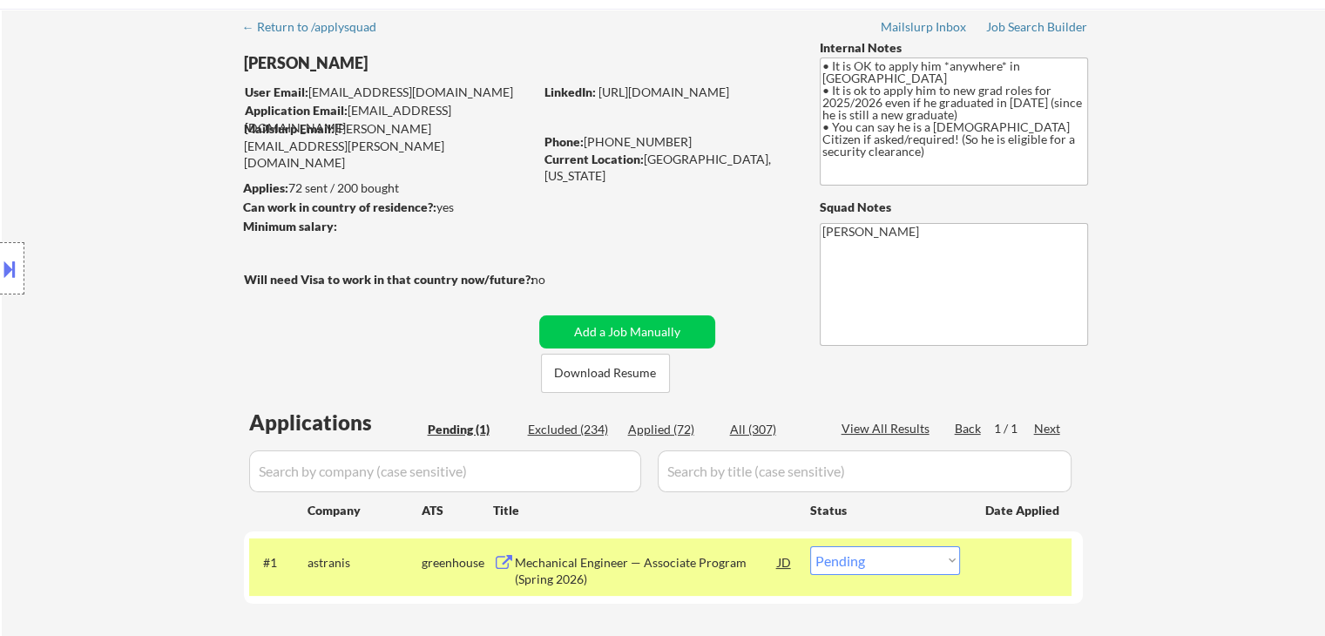
scroll to position [87, 0]
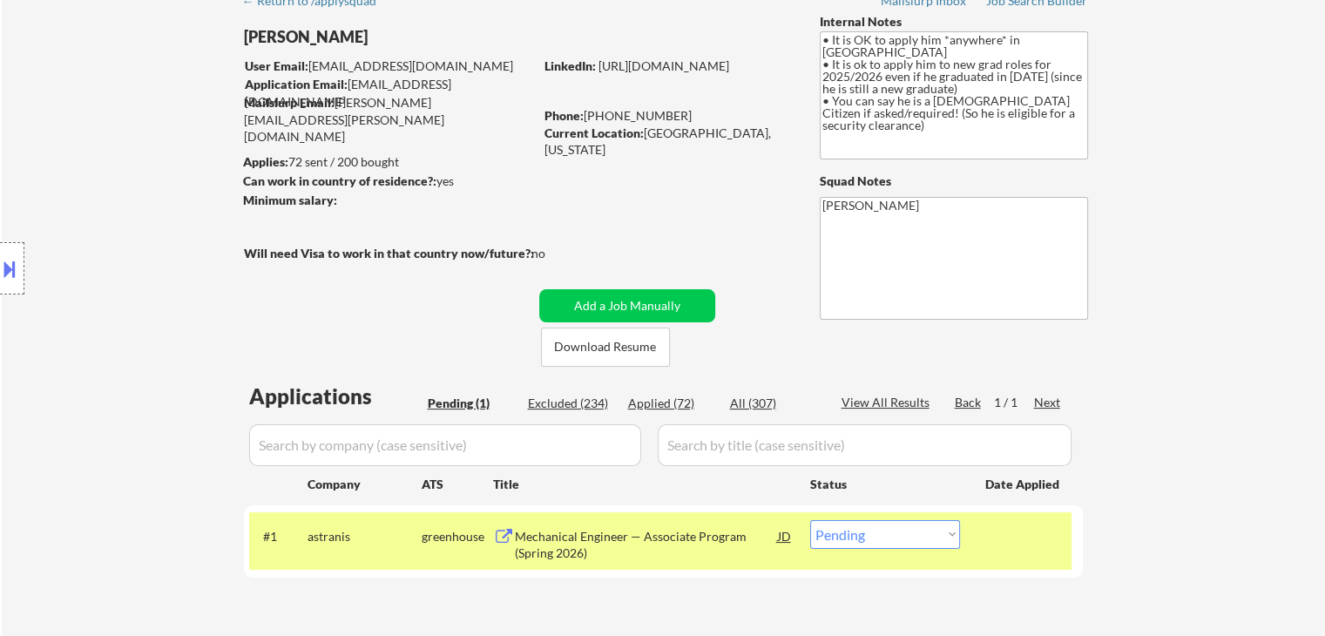
click at [118, 182] on div "Location Inclusions: country:[GEOGRAPHIC_DATA]" at bounding box center [156, 268] width 312 height 323
